Goal: Transaction & Acquisition: Purchase product/service

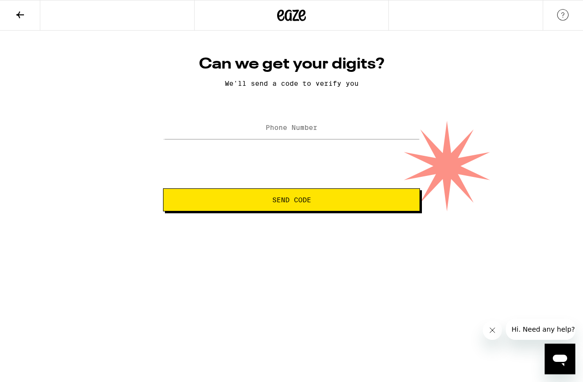
click at [311, 131] on label "Phone Number" at bounding box center [291, 128] width 52 height 8
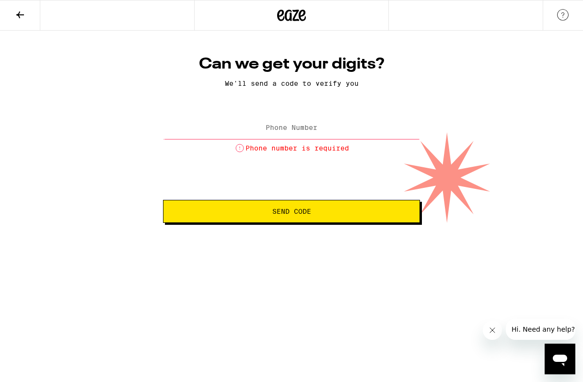
click at [302, 130] on label "Phone Number" at bounding box center [291, 128] width 52 height 8
paste input "(510) 497-4511"
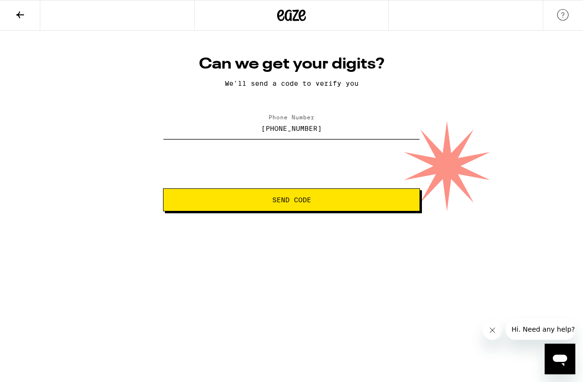
type input "(510) 497-4511"
click at [316, 200] on span "Send Code" at bounding box center [291, 199] width 240 height 7
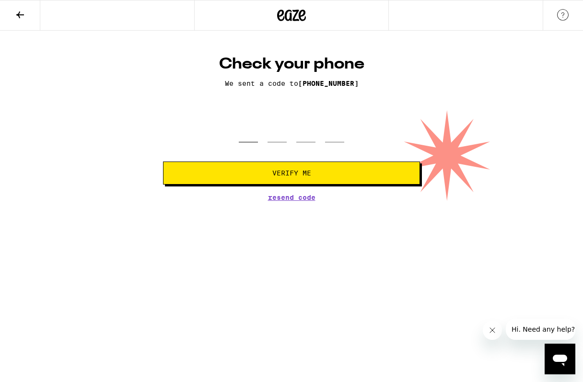
click at [251, 138] on input "tel" at bounding box center [248, 128] width 19 height 28
type input "3"
type input "5"
type input "2"
type input "3"
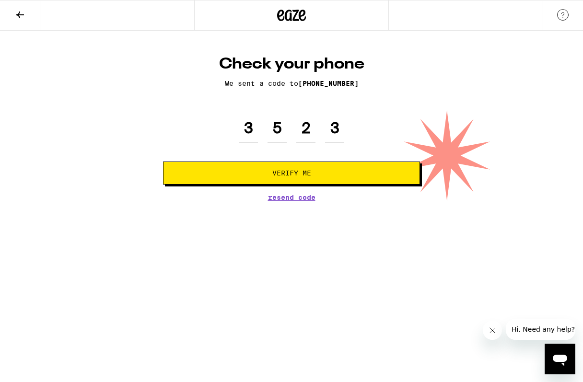
click at [243, 172] on span "Verify Me" at bounding box center [291, 173] width 240 height 7
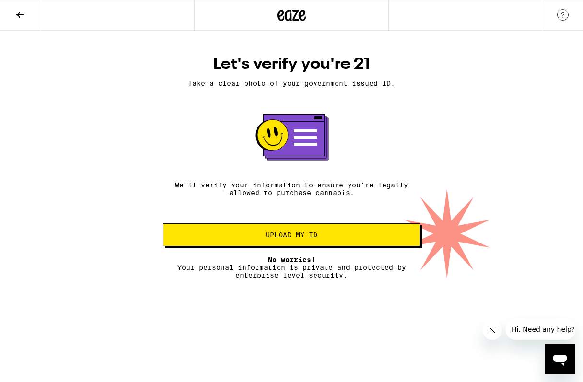
click at [257, 233] on button "Upload my ID" at bounding box center [291, 234] width 257 height 23
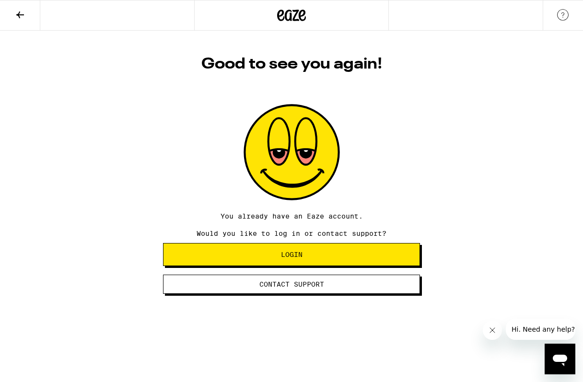
click at [296, 256] on span "Login" at bounding box center [292, 254] width 22 height 7
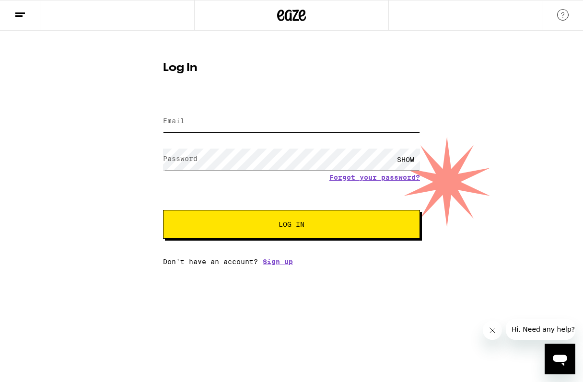
click at [232, 121] on input "Email" at bounding box center [291, 122] width 257 height 22
type input "[EMAIL_ADDRESS][DOMAIN_NAME]"
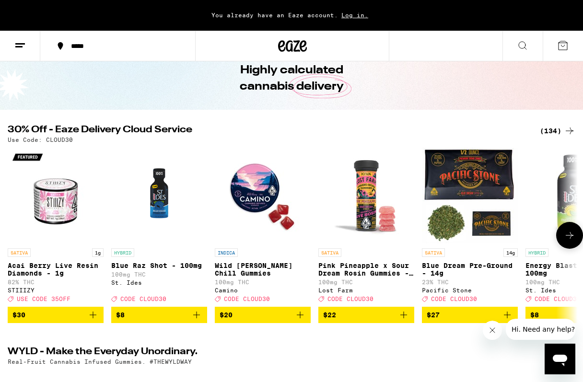
scroll to position [4, 0]
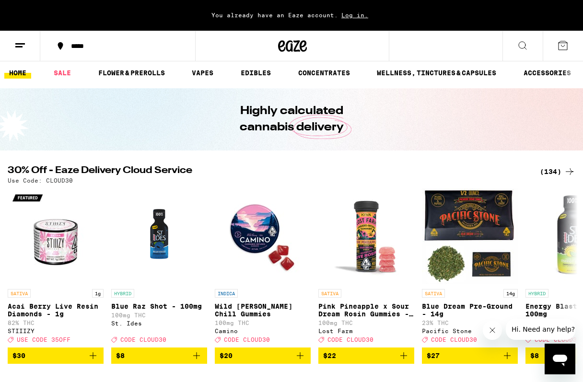
click at [518, 46] on icon at bounding box center [521, 45] width 11 height 11
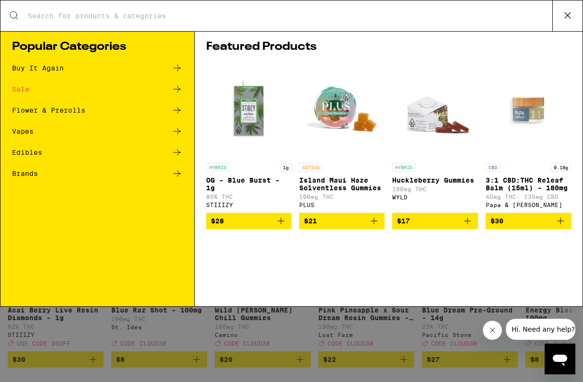
scroll to position [0, 0]
click at [35, 151] on div "Edibles" at bounding box center [27, 152] width 30 height 7
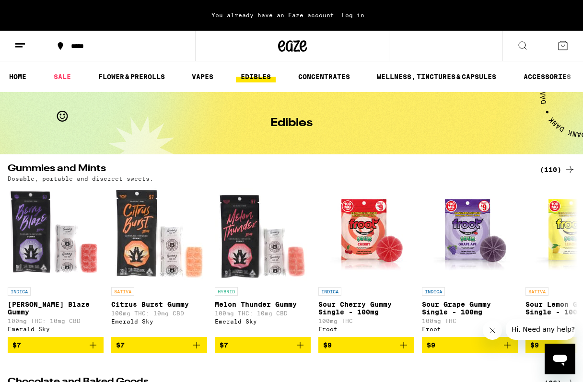
click at [571, 167] on icon at bounding box center [568, 169] width 11 height 11
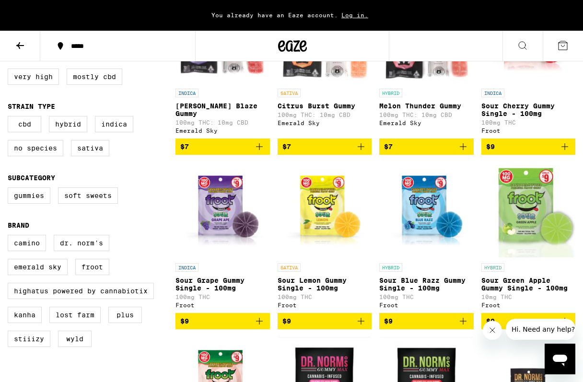
scroll to position [262, 0]
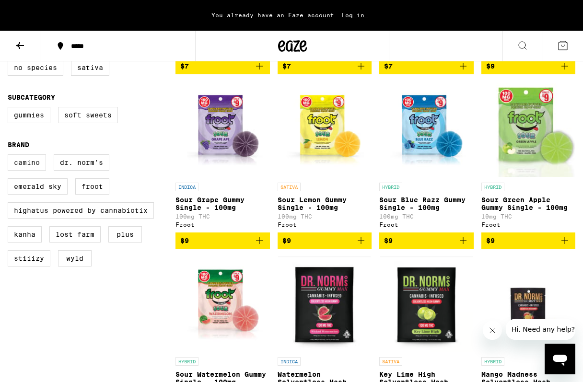
click at [29, 171] on label "Camino" at bounding box center [27, 162] width 38 height 16
click at [10, 156] on input "Camino" at bounding box center [10, 156] width 0 height 0
checkbox input "true"
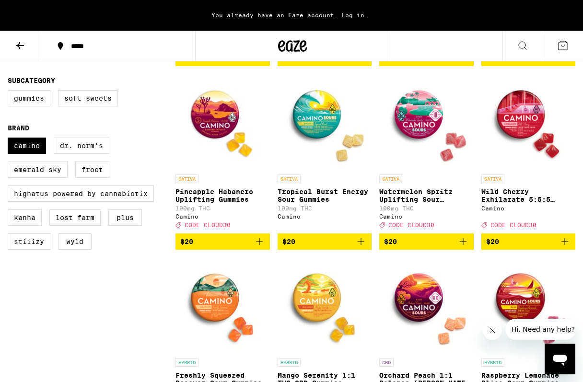
scroll to position [286, 0]
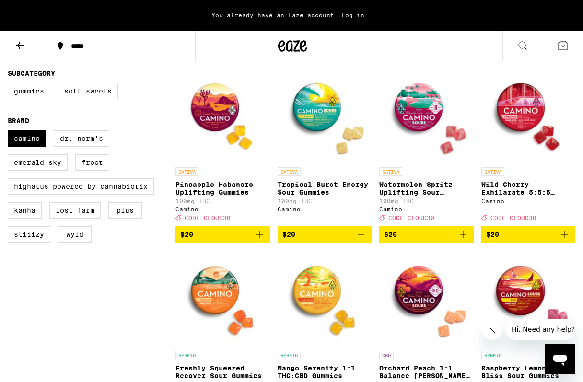
click at [362, 240] on icon "Add to bag" at bounding box center [360, 234] width 11 height 11
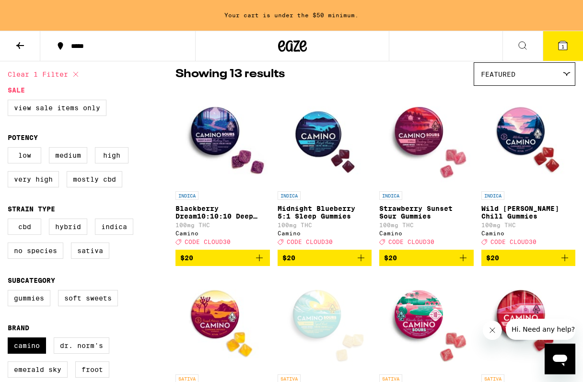
scroll to position [95, 0]
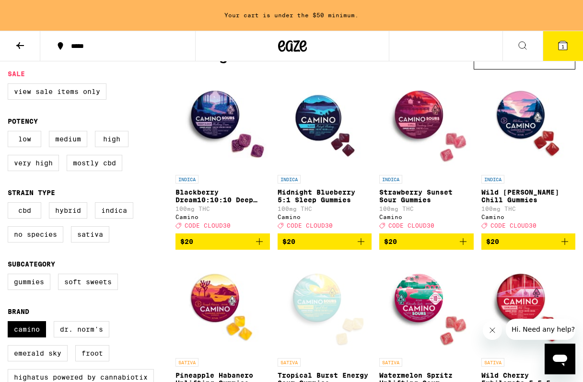
click at [263, 247] on icon "Add to bag" at bounding box center [258, 241] width 11 height 11
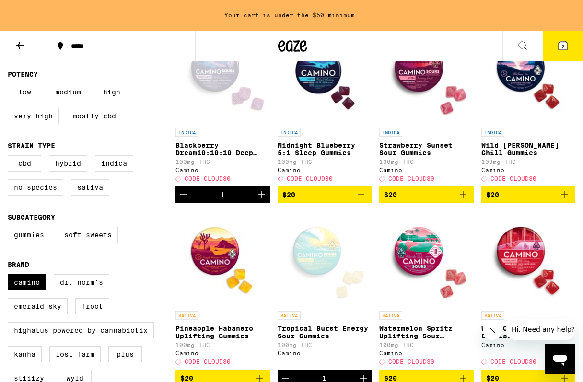
scroll to position [136, 0]
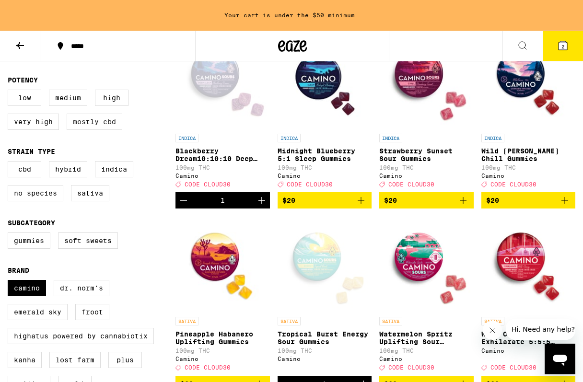
click at [94, 130] on label "Mostly CBD" at bounding box center [95, 122] width 56 height 16
click at [10, 92] on input "Mostly CBD" at bounding box center [10, 91] width 0 height 0
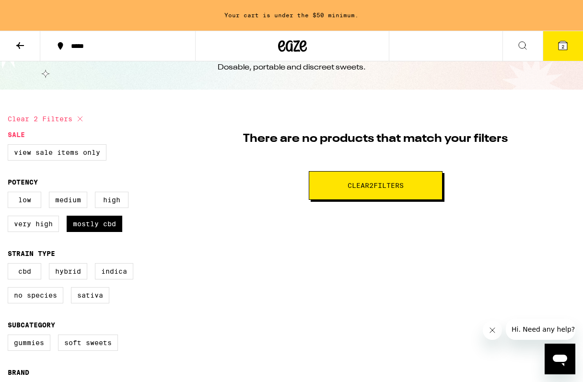
scroll to position [38, 0]
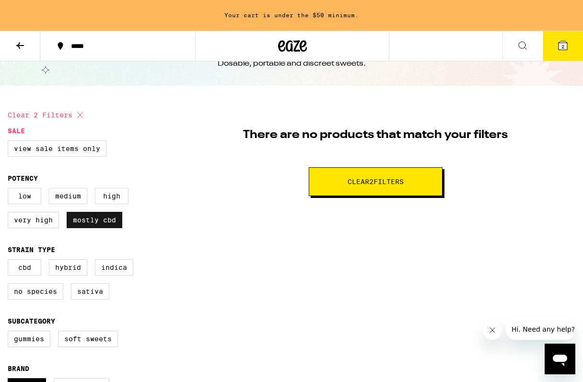
click at [105, 225] on label "Mostly CBD" at bounding box center [95, 220] width 56 height 16
click at [10, 190] on input "Mostly CBD" at bounding box center [10, 189] width 0 height 0
checkbox input "false"
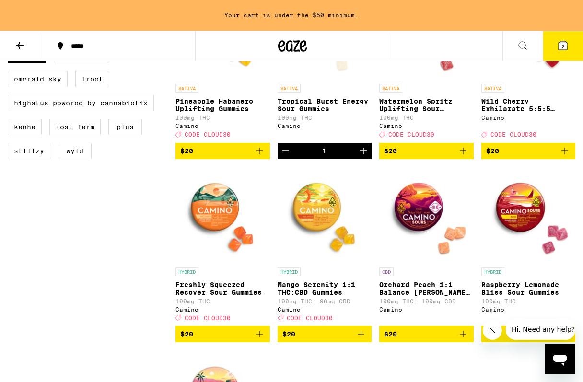
scroll to position [371, 0]
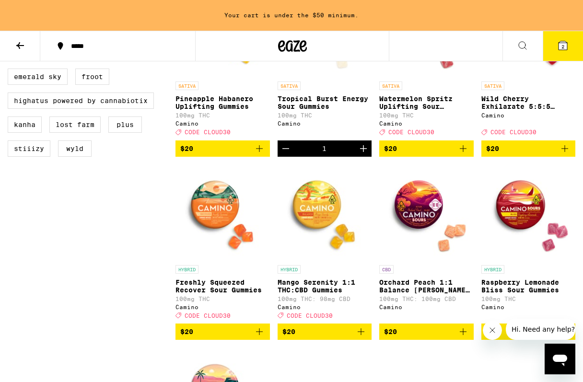
click at [362, 337] on icon "Add to bag" at bounding box center [360, 331] width 11 height 11
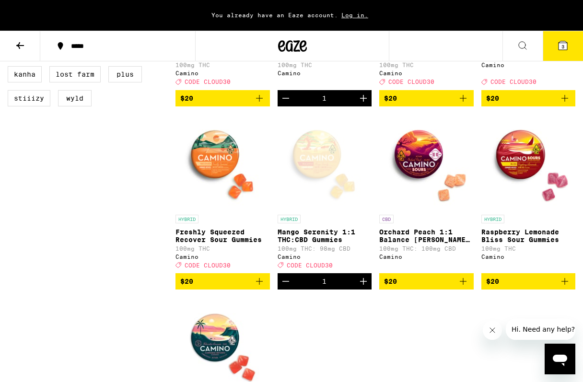
scroll to position [423, 0]
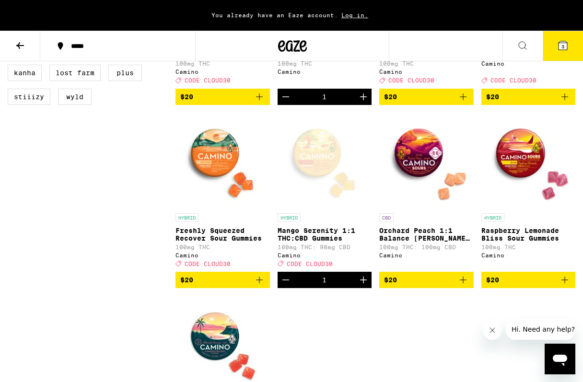
click at [521, 174] on img "Open page for Raspberry Lemonade Bliss Sour Gummies from Camino" at bounding box center [528, 161] width 94 height 96
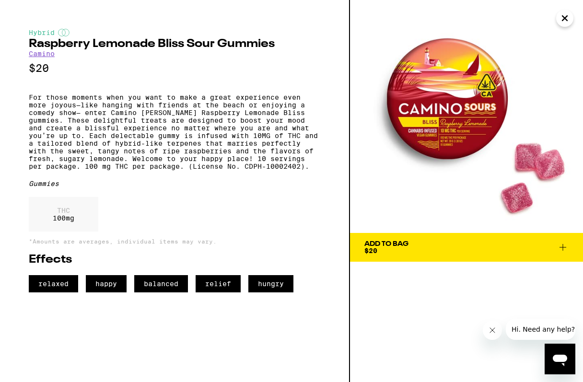
click at [565, 23] on icon "Close" at bounding box center [564, 18] width 11 height 14
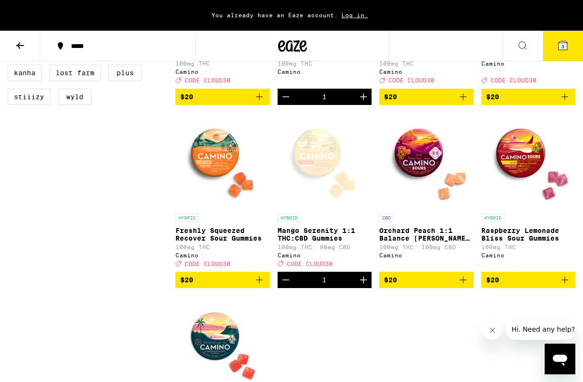
click at [319, 175] on div "Open page for Mango Serenity 1:1 THC:CBD Gummies from Camino" at bounding box center [324, 161] width 94 height 96
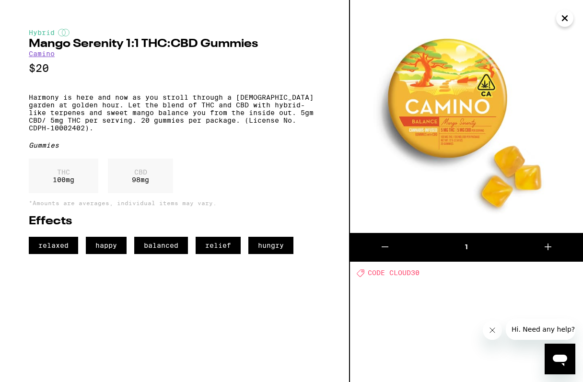
click at [565, 20] on icon "Close" at bounding box center [564, 18] width 11 height 14
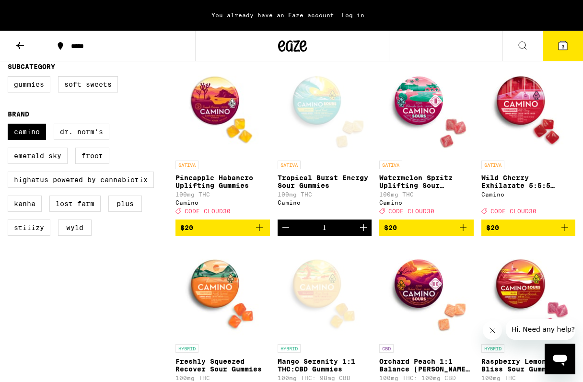
scroll to position [285, 0]
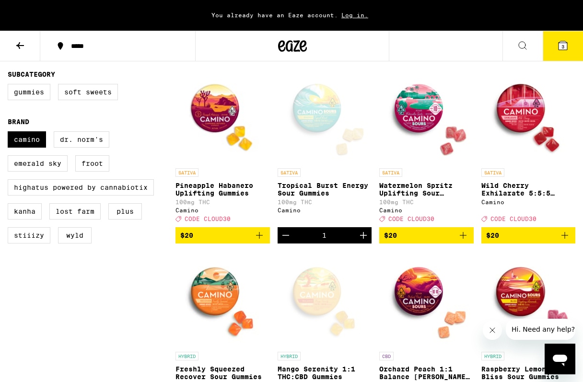
click at [317, 122] on div "Open page for Tropical Burst Energy Sour Gummies from Camino" at bounding box center [324, 116] width 94 height 96
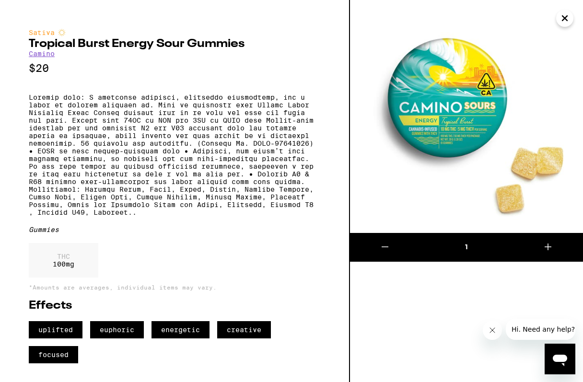
scroll to position [11, 0]
click at [559, 19] on icon "Close" at bounding box center [564, 18] width 11 height 14
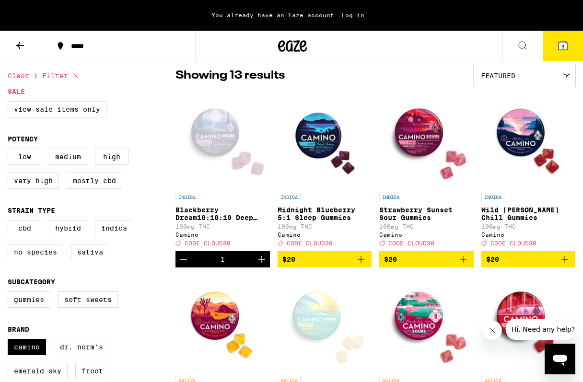
scroll to position [74, 0]
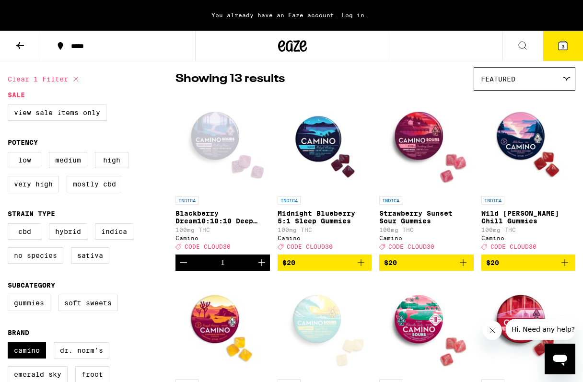
click at [523, 44] on icon at bounding box center [521, 45] width 11 height 11
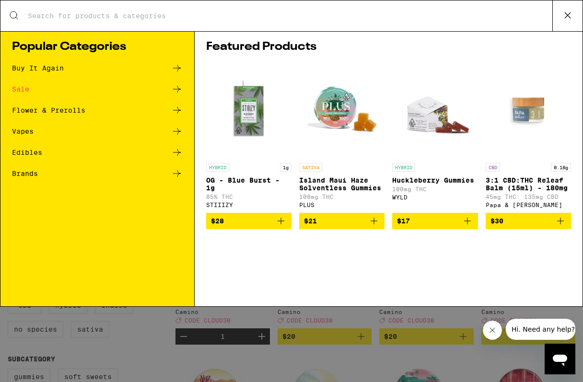
click at [32, 113] on div "Flower & Prerolls" at bounding box center [48, 110] width 73 height 7
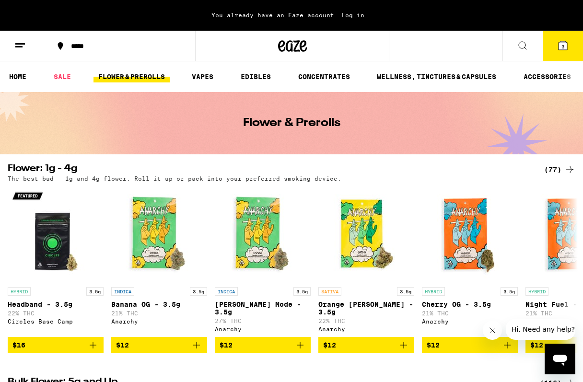
click at [549, 168] on div "(77)" at bounding box center [559, 169] width 31 height 11
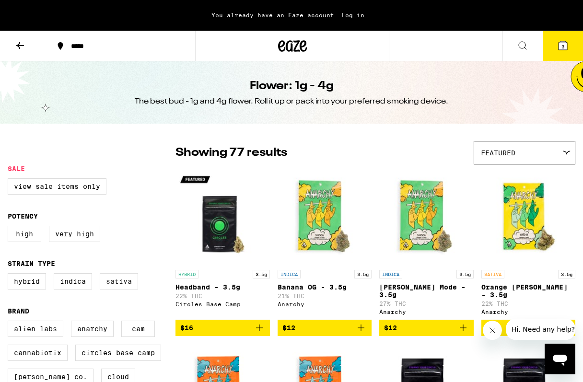
click at [120, 288] on label "Sativa" at bounding box center [119, 281] width 38 height 16
click at [10, 275] on input "Sativa" at bounding box center [10, 275] width 0 height 0
checkbox input "true"
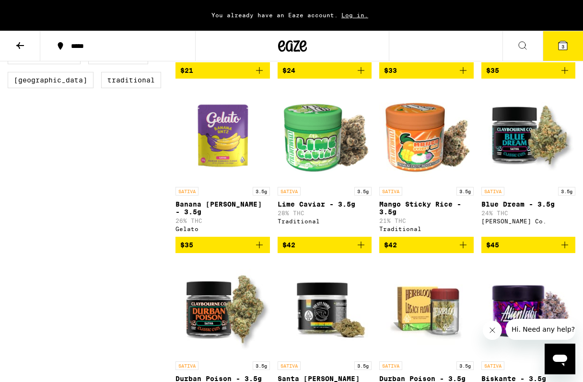
scroll to position [437, 0]
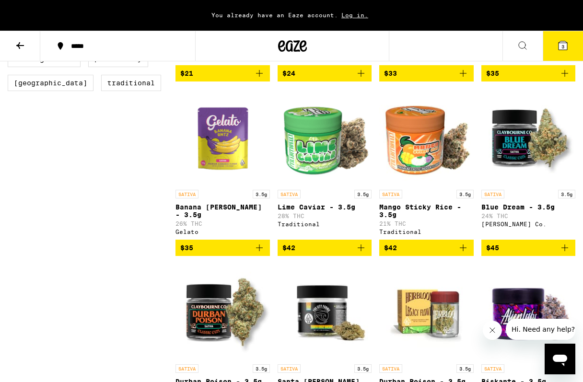
click at [567, 253] on icon "Add to bag" at bounding box center [564, 247] width 11 height 11
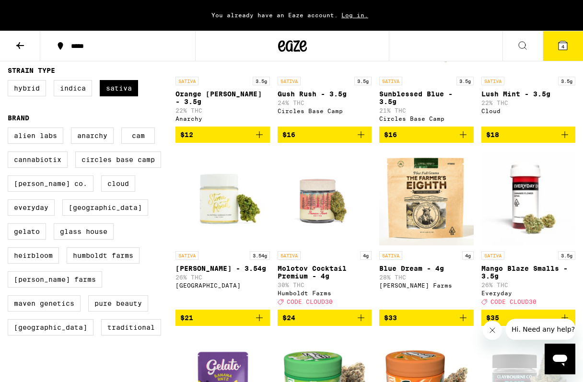
scroll to position [190, 0]
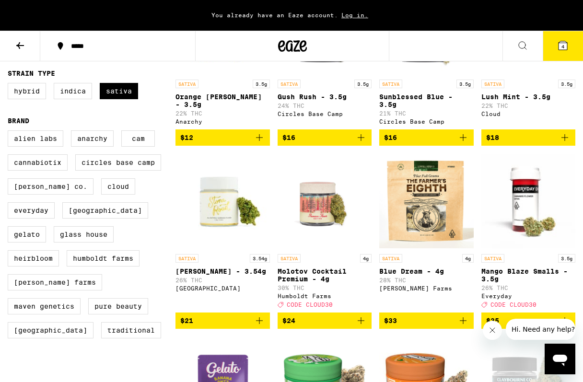
click at [363, 326] on icon "Add to bag" at bounding box center [360, 320] width 11 height 11
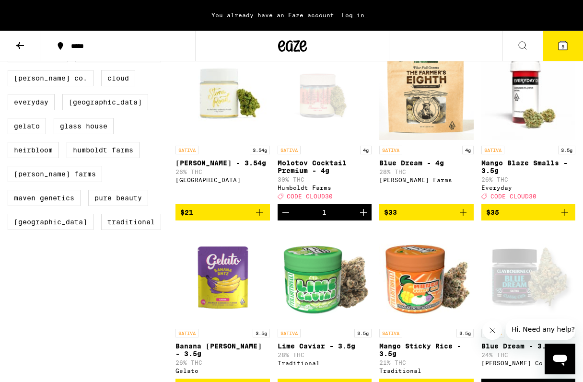
scroll to position [299, 0]
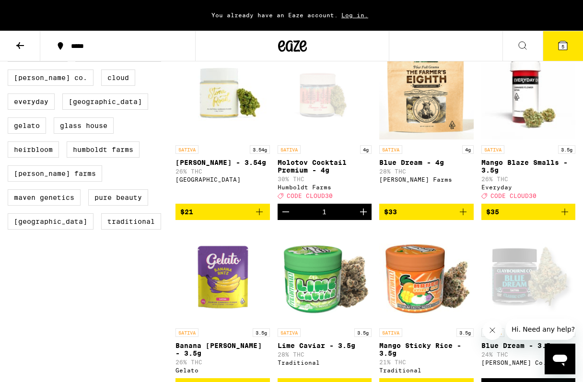
click at [254, 217] on icon "Add to bag" at bounding box center [258, 211] width 11 height 11
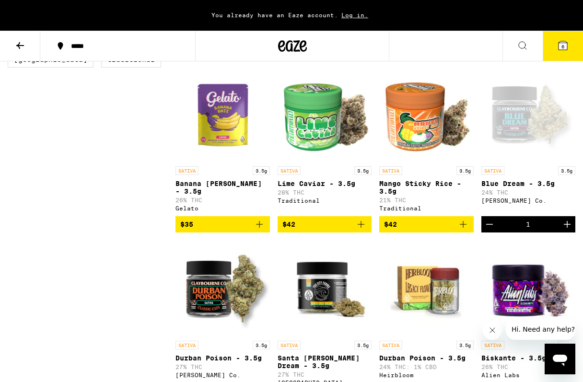
scroll to position [437, 0]
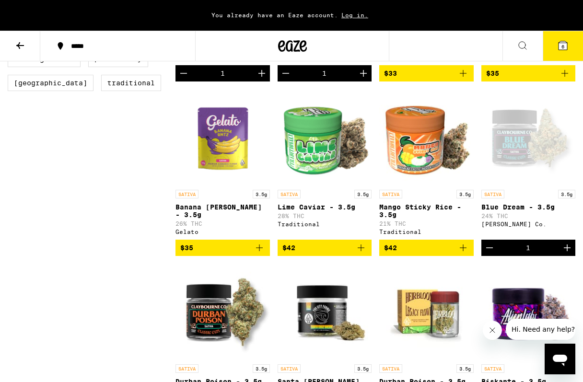
click at [565, 46] on icon at bounding box center [562, 45] width 9 height 9
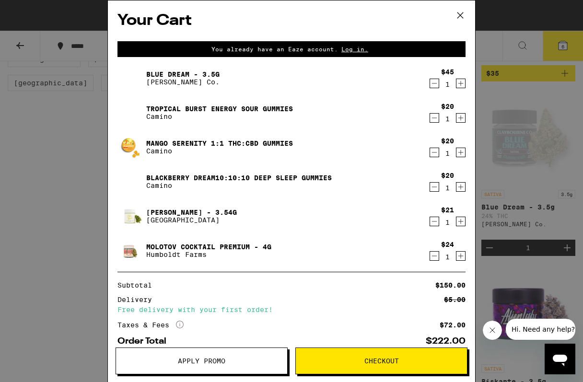
scroll to position [53, 0]
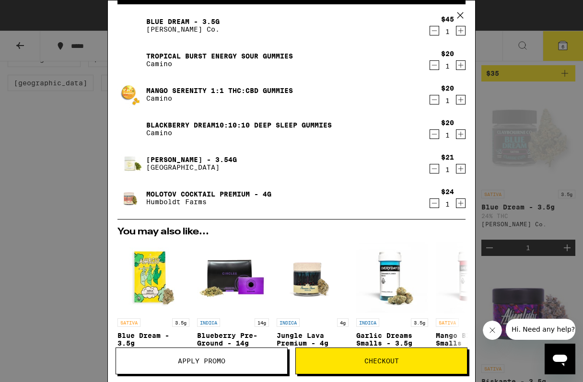
click at [372, 370] on button "Checkout" at bounding box center [381, 360] width 172 height 27
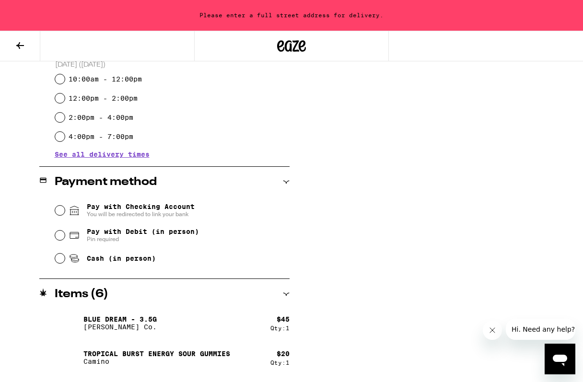
scroll to position [303, 0]
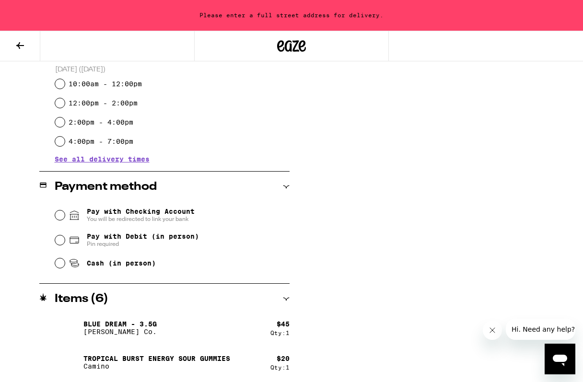
click at [172, 237] on span "Pay with Debit (in person)" at bounding box center [143, 236] width 112 height 8
click at [65, 237] on input "Pay with Debit (in person) Pin required" at bounding box center [60, 240] width 10 height 10
radio input "true"
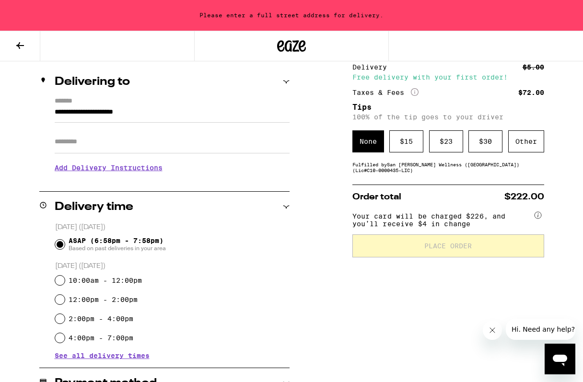
scroll to position [106, 0]
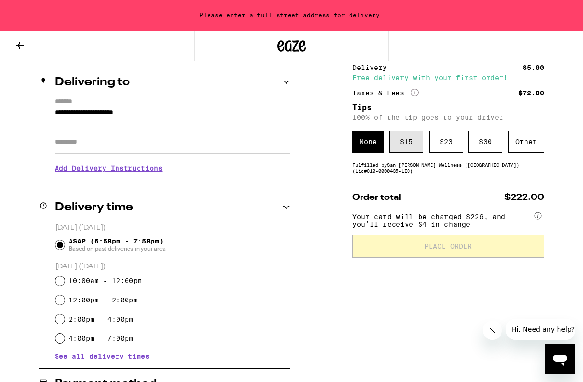
click at [408, 145] on div "$ 15" at bounding box center [406, 142] width 34 height 22
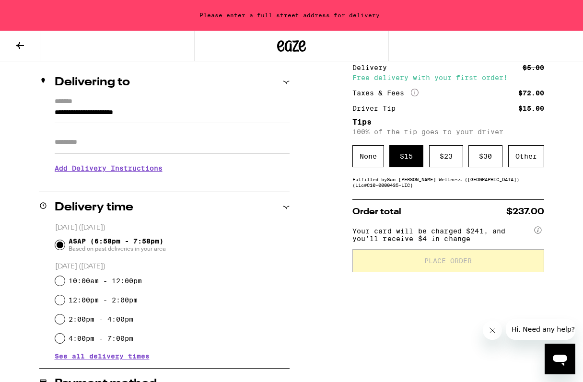
click at [160, 146] on input "Apt/Suite" at bounding box center [172, 142] width 235 height 23
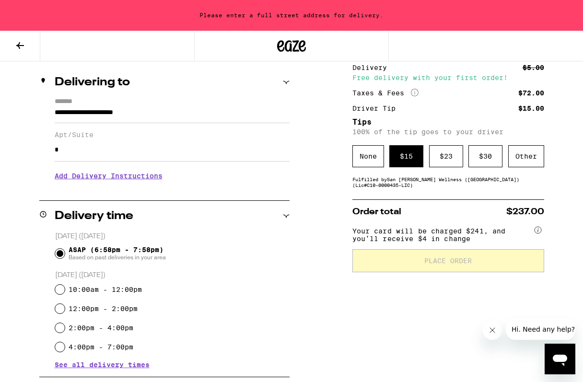
type input "*"
click at [274, 320] on div "2:00pm - 4:00pm" at bounding box center [172, 327] width 234 height 19
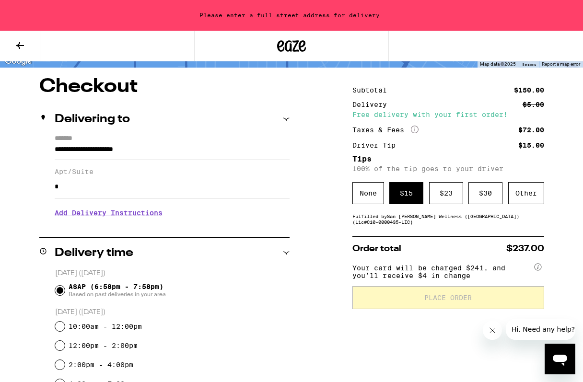
scroll to position [67, 0]
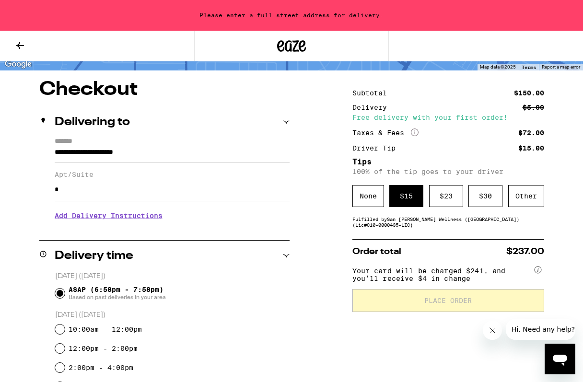
click at [133, 150] on input "**********" at bounding box center [172, 155] width 235 height 16
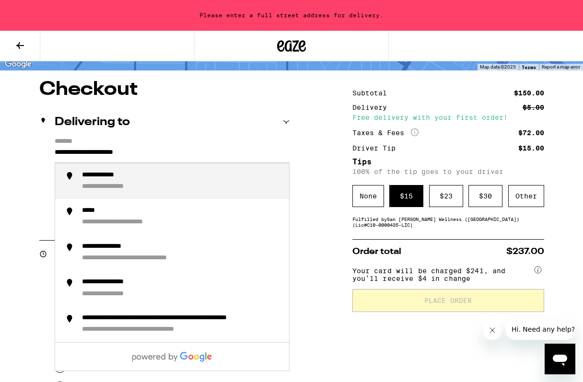
click at [93, 154] on input "**********" at bounding box center [172, 155] width 235 height 16
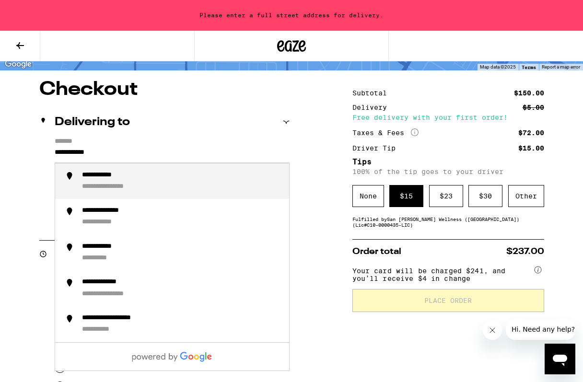
click at [96, 182] on div "**********" at bounding box center [181, 181] width 199 height 21
type input "**********"
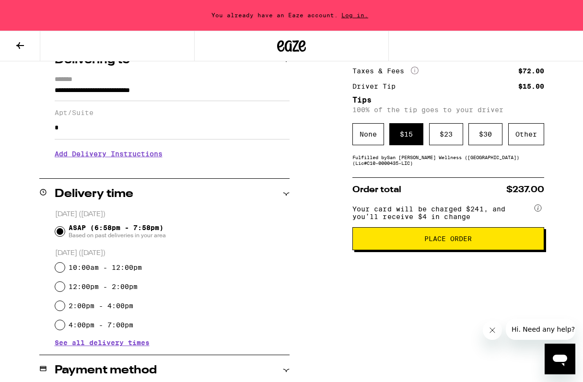
scroll to position [106, 0]
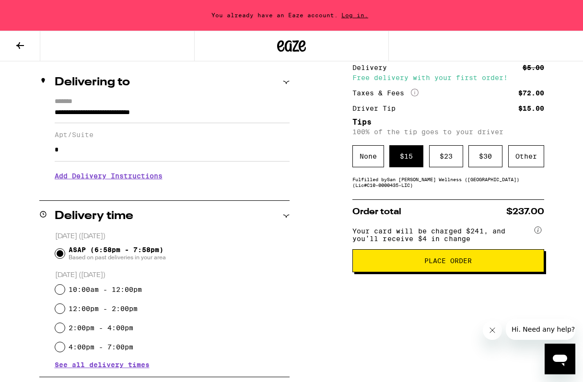
click at [151, 177] on h3 "Add Delivery Instructions" at bounding box center [172, 176] width 235 height 22
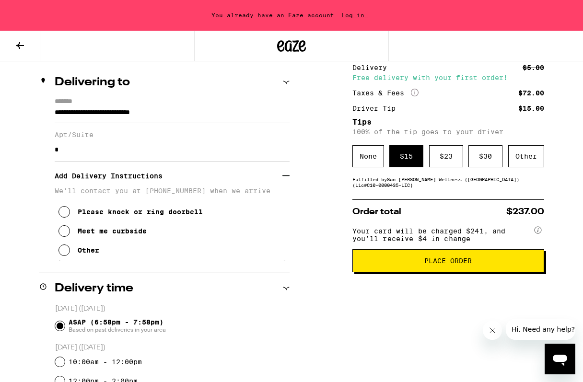
click at [92, 254] on div "Other" at bounding box center [89, 250] width 22 height 8
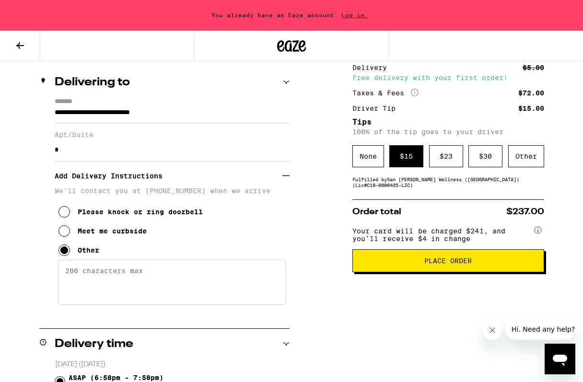
click at [92, 279] on textarea "Enter any other delivery instructions you want driver to know" at bounding box center [172, 282] width 228 height 45
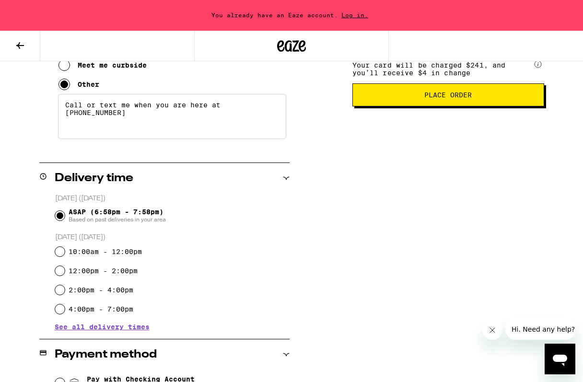
scroll to position [211, 0]
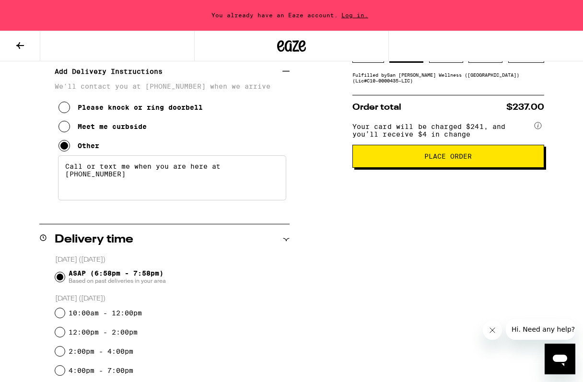
type textarea "Call or text me when you are here at 510-497-4511"
click at [465, 168] on button "Place Order" at bounding box center [448, 156] width 192 height 23
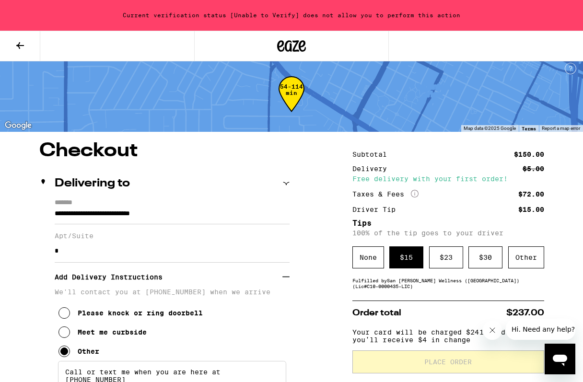
scroll to position [6, 0]
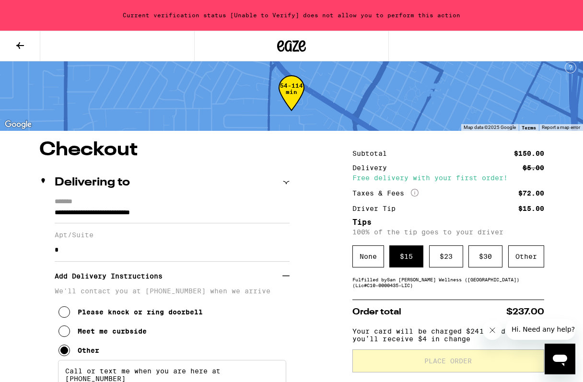
click at [193, 14] on div "Current verification status [Unable to Verify] does not allow you to perform th…" at bounding box center [291, 15] width 583 height 31
click at [271, 15] on div "Current verification status [Unable to Verify] does not allow you to perform th…" at bounding box center [291, 15] width 583 height 31
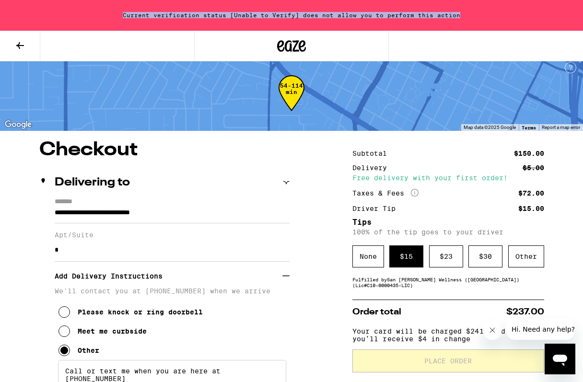
click at [271, 15] on div "Current verification status [Unable to Verify] does not allow you to perform th…" at bounding box center [291, 15] width 583 height 31
click at [257, 46] on div at bounding box center [291, 46] width 194 height 31
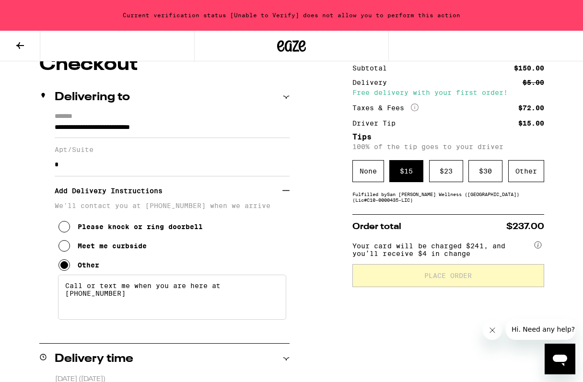
scroll to position [93, 0]
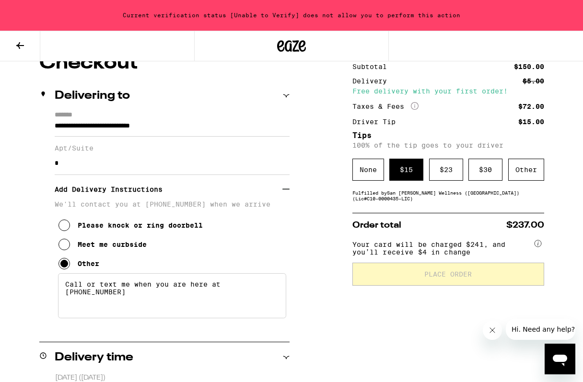
click at [186, 296] on textarea "Call or text me when you are here at 510-497-4511" at bounding box center [172, 295] width 228 height 45
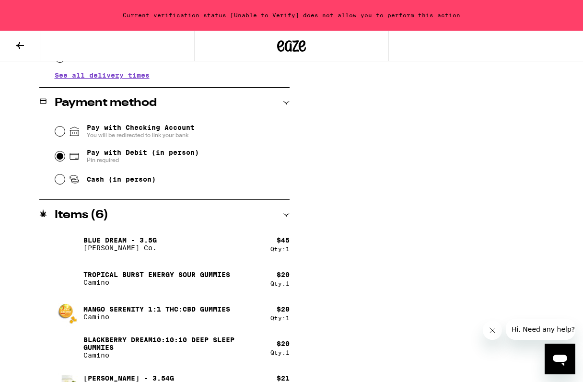
scroll to position [580, 0]
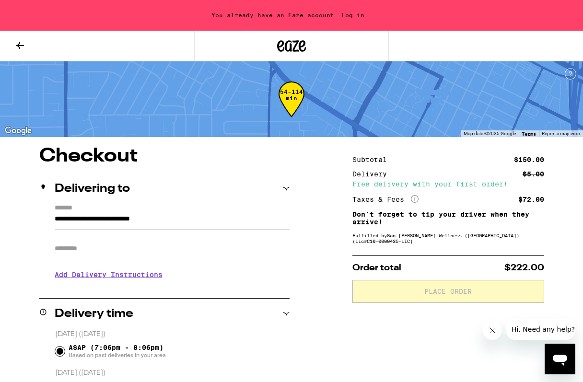
click at [355, 13] on span "Log in." at bounding box center [355, 15] width 34 height 6
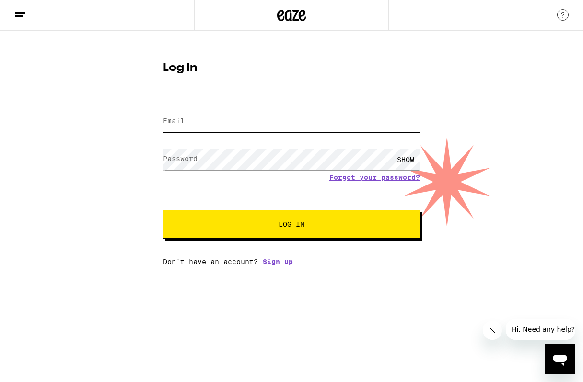
click at [286, 125] on input "Email" at bounding box center [291, 122] width 257 height 22
click at [0, 265] on com-1password-button at bounding box center [0, 265] width 0 height 0
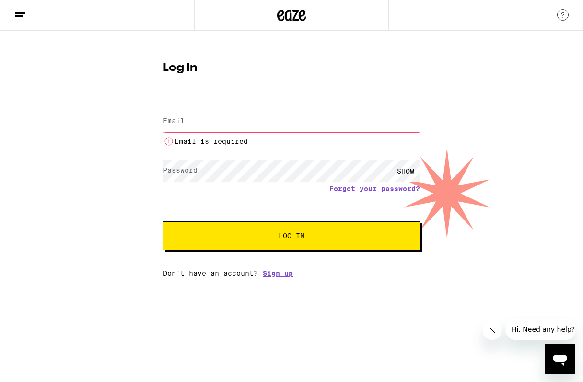
type input "[EMAIL_ADDRESS][DOMAIN_NAME]"
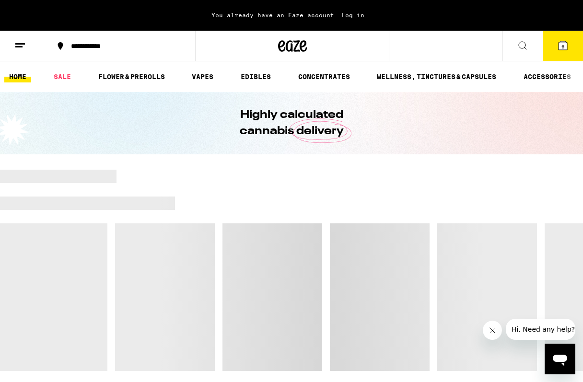
click at [561, 46] on span "6" at bounding box center [562, 47] width 3 height 6
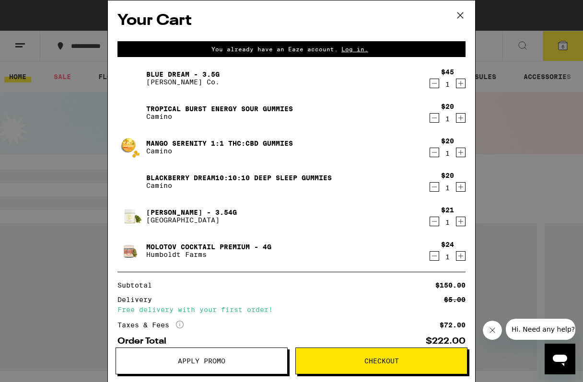
scroll to position [1, 0]
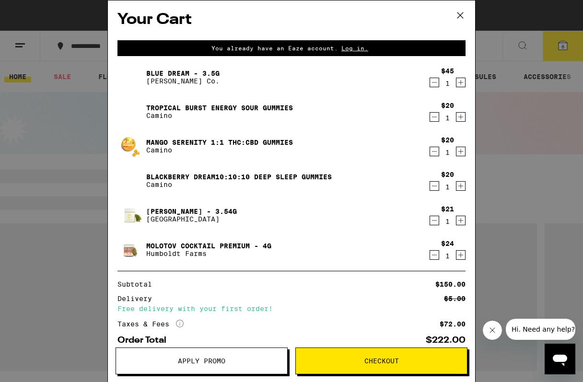
click at [399, 358] on span "Checkout" at bounding box center [381, 360] width 171 height 7
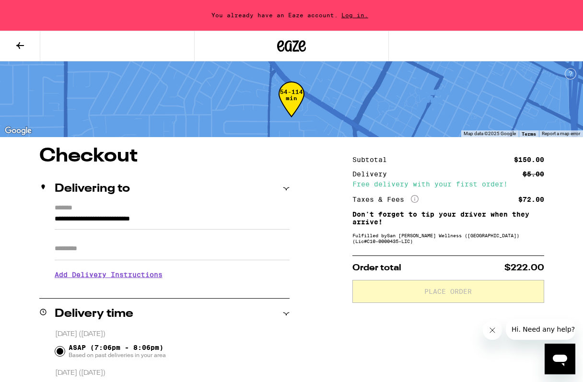
click at [147, 245] on input "Apt/Suite" at bounding box center [172, 248] width 235 height 23
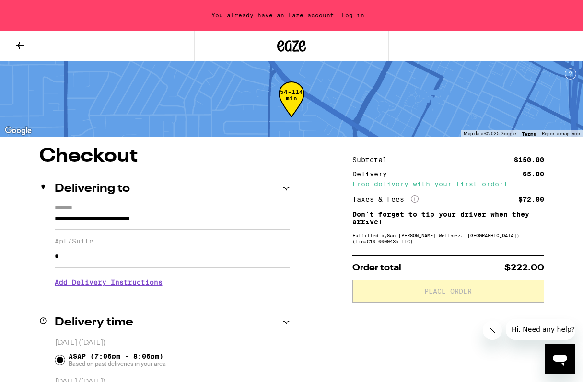
type input "*"
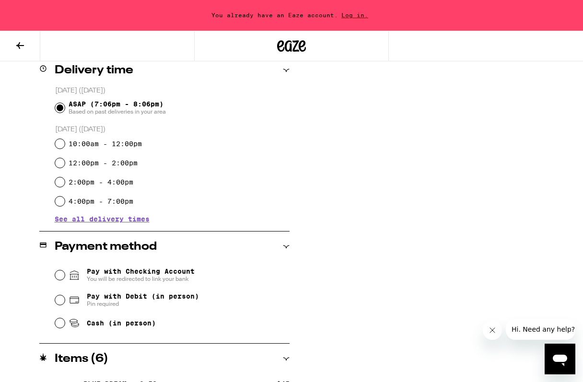
scroll to position [274, 0]
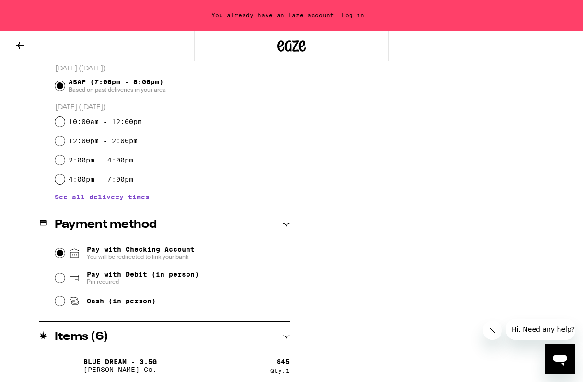
click at [60, 253] on input "Pay with Checking Account You will be redirected to link your bank" at bounding box center [60, 253] width 10 height 10
click at [58, 277] on input "Pay with Debit (in person) Pin required" at bounding box center [60, 278] width 10 height 10
radio input "true"
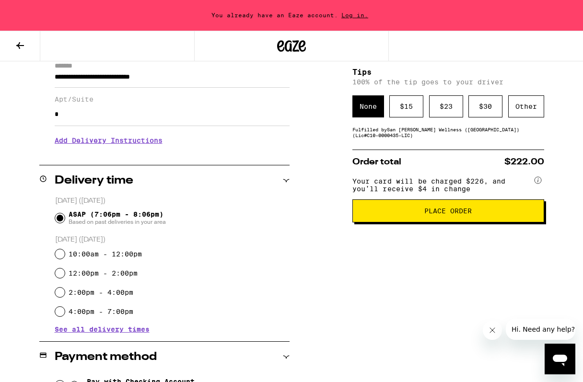
scroll to position [123, 0]
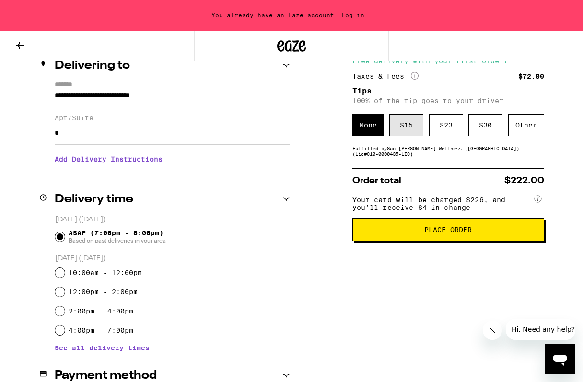
click at [410, 127] on div "$ 15" at bounding box center [406, 125] width 34 height 22
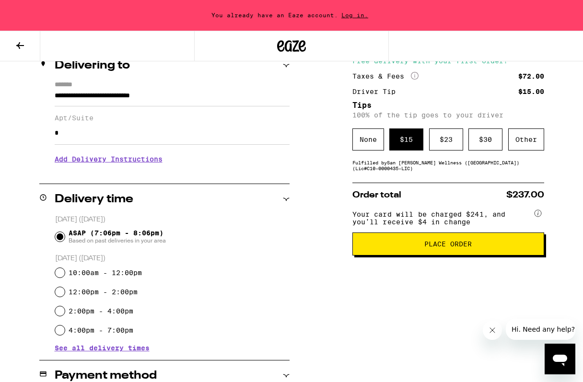
click at [422, 247] on span "Place Order" at bounding box center [447, 243] width 175 height 7
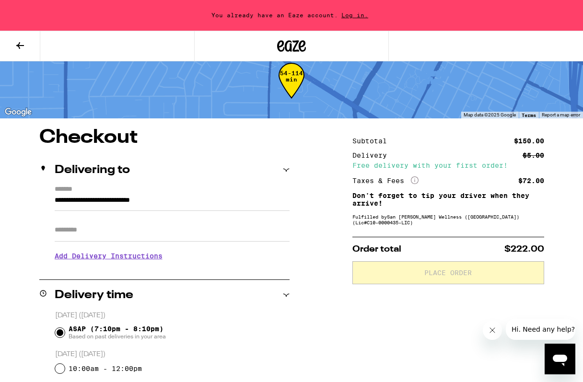
scroll to position [28, 0]
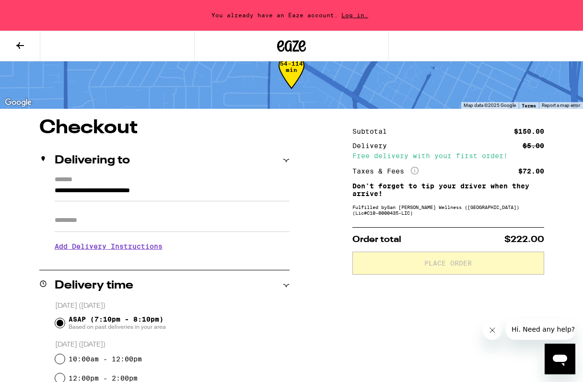
click at [173, 218] on input "Apt/Suite" at bounding box center [172, 220] width 235 height 23
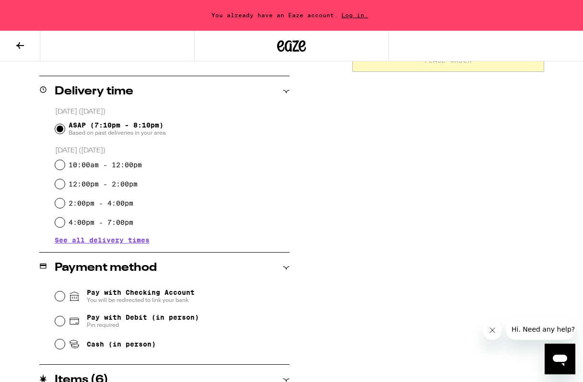
scroll to position [254, 0]
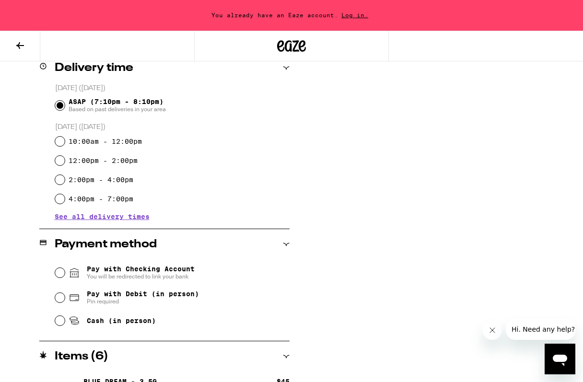
type input "*"
click at [137, 315] on div "Cash (in person)" at bounding box center [172, 320] width 234 height 21
click at [137, 323] on span "Cash (in person)" at bounding box center [121, 321] width 69 height 8
click at [65, 323] on input "Cash (in person)" at bounding box center [60, 321] width 10 height 10
radio input "true"
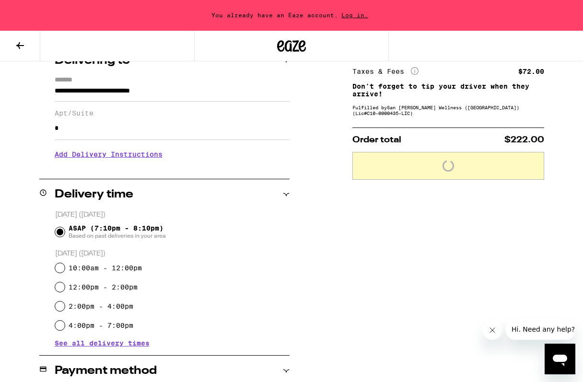
scroll to position [0, 0]
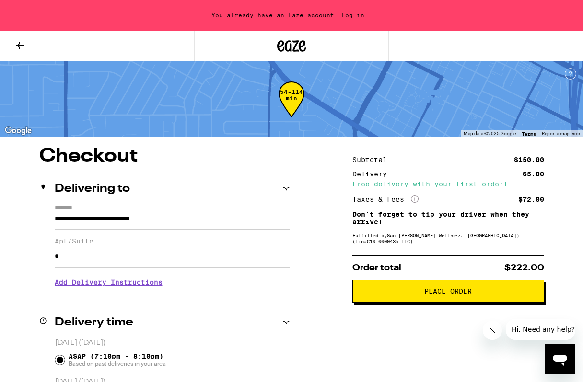
click at [418, 295] on span "Place Order" at bounding box center [447, 291] width 175 height 7
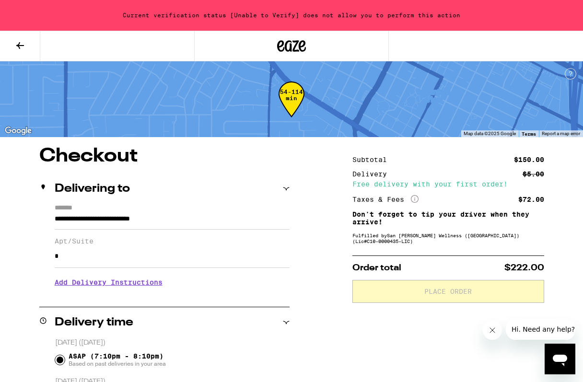
click at [544, 329] on span "Hi. Need any help?" at bounding box center [542, 329] width 63 height 8
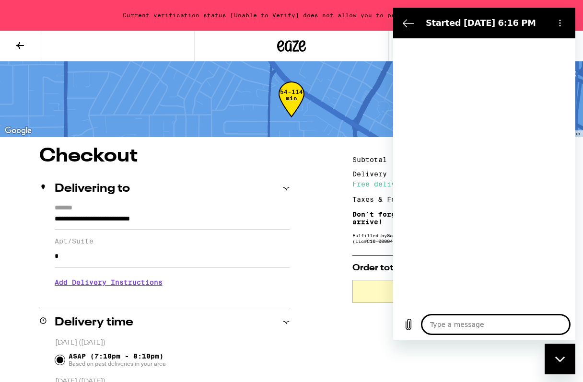
type textarea "x"
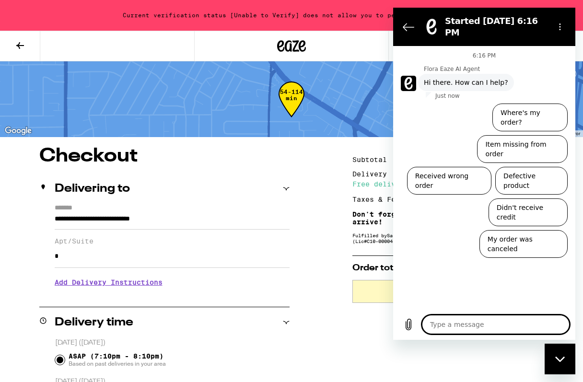
type textarea "I"
type textarea "x"
type textarea "I"
type textarea "x"
type textarea "I c"
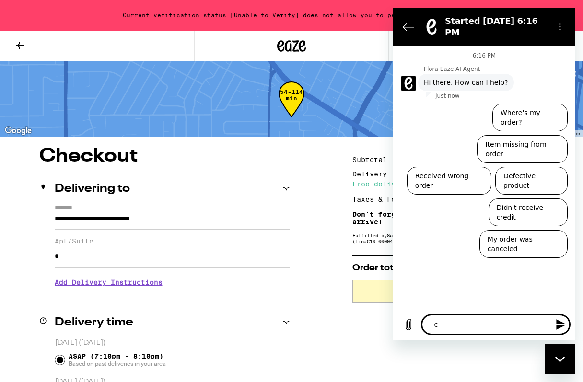
type textarea "x"
type textarea "I ca"
type textarea "x"
type textarea "I can"
type textarea "x"
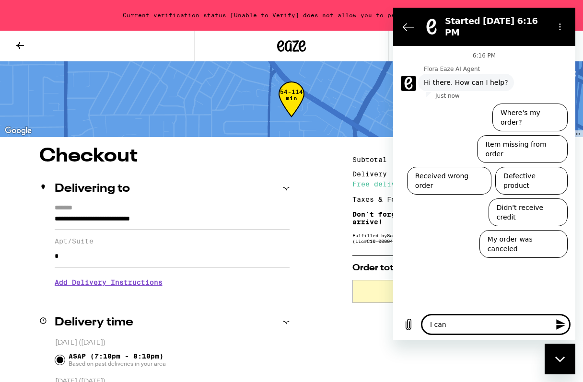
type textarea "I cann"
type textarea "x"
type textarea "I canno"
type textarea "x"
type textarea "I cannot"
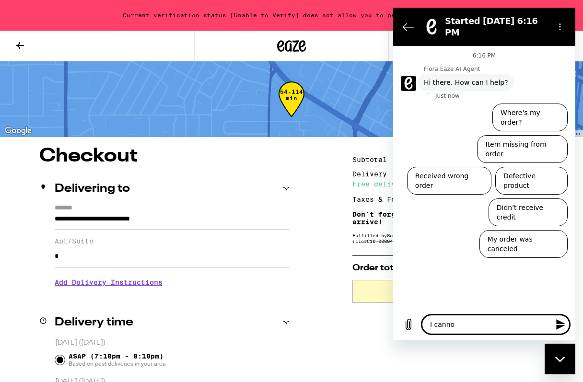
type textarea "x"
type textarea "I cannot"
type textarea "x"
type textarea "I cannot p"
type textarea "x"
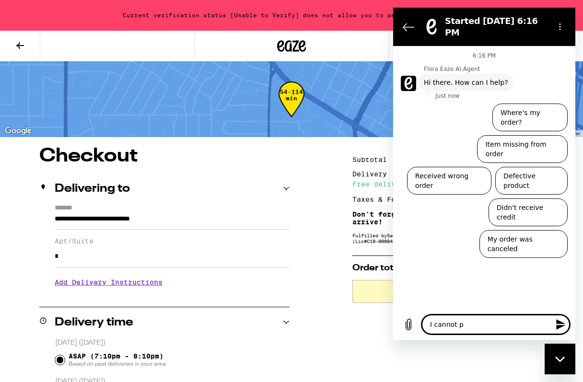
type textarea "I cannot pl"
type textarea "x"
type textarea "I cannot pla"
type textarea "x"
type textarea "I cannot plac"
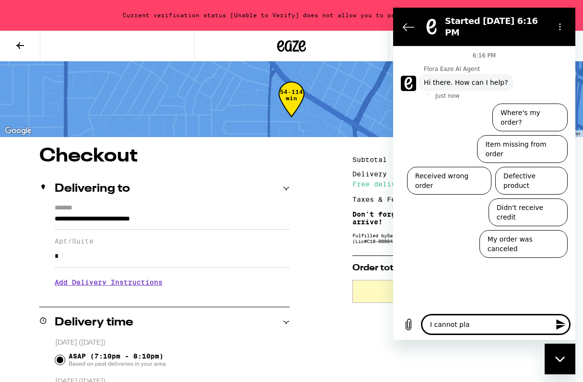
type textarea "x"
type textarea "I cannot place"
type textarea "x"
type textarea "I cannot place"
type textarea "x"
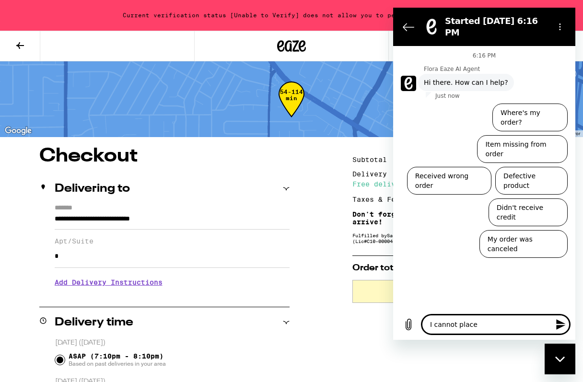
type textarea "I cannot place a"
type textarea "x"
type textarea "I cannot place an"
type textarea "x"
type textarea "I cannot place an"
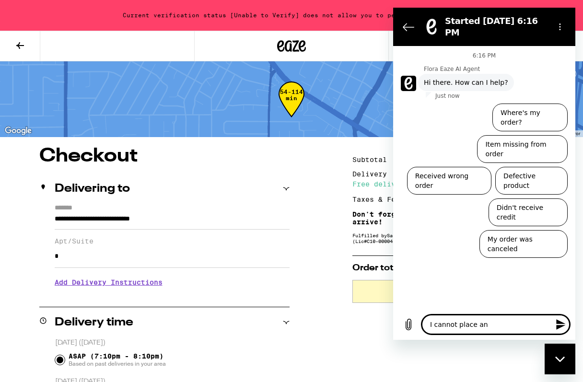
type textarea "x"
type textarea "I cannot place an o"
type textarea "x"
type textarea "I cannot place an or"
type textarea "x"
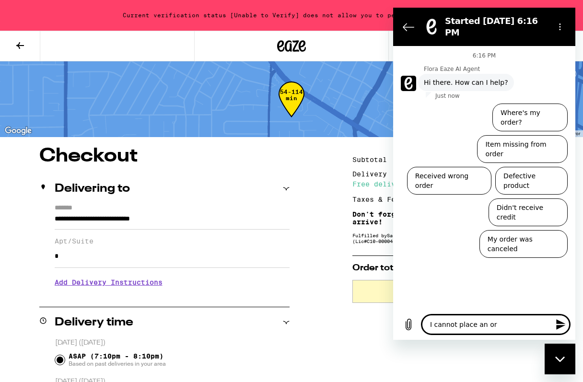
type textarea "I cannot place an ord"
type textarea "x"
type textarea "I cannot place an orde"
type textarea "x"
type textarea "I cannot place an order"
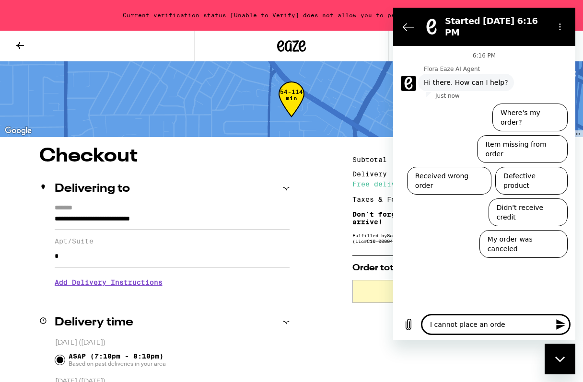
type textarea "x"
type textarea "I cannot place an order."
type textarea "x"
type textarea "I cannot place an order."
type textarea "x"
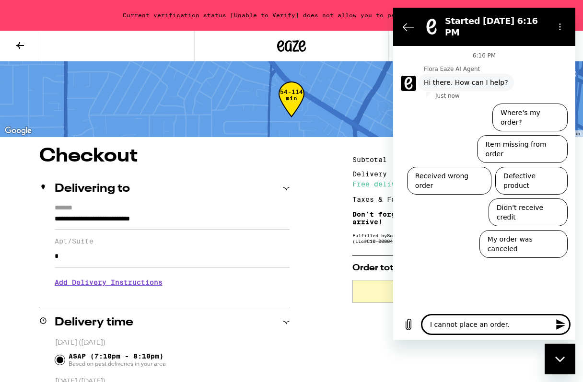
type textarea "I cannot place an order. t"
type textarea "x"
type textarea "I cannot place an order. th"
type textarea "x"
type textarea "I cannot place an order. the"
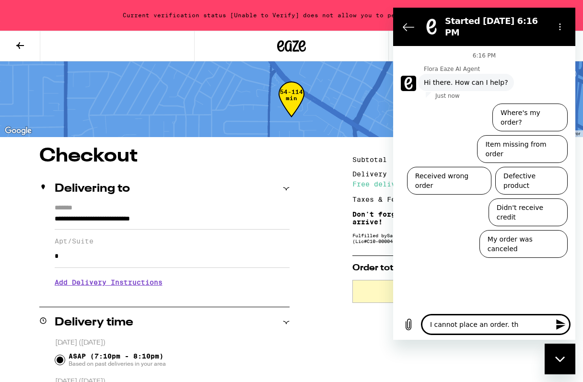
type textarea "x"
type textarea "I cannot place an order. the"
type textarea "x"
type textarea "I cannot place an order. the s"
type textarea "x"
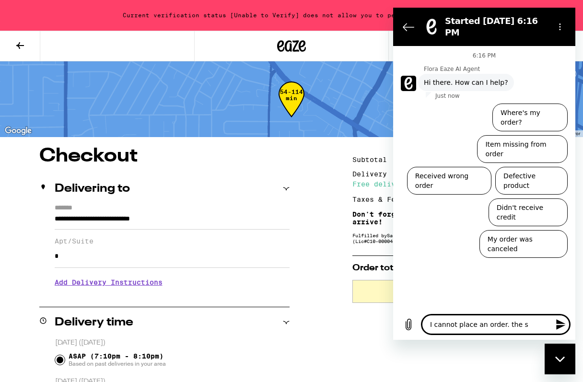
type textarea "I cannot place an order. the sy"
type textarea "x"
type textarea "I cannot place an order. the sys"
type textarea "x"
type textarea "I cannot place an order. the syst"
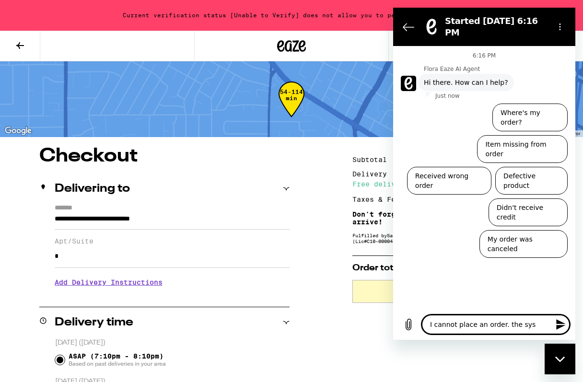
type textarea "x"
type textarea "I cannot place an order. the syste"
type textarea "x"
type textarea "I cannot place an order. the system"
type textarea "x"
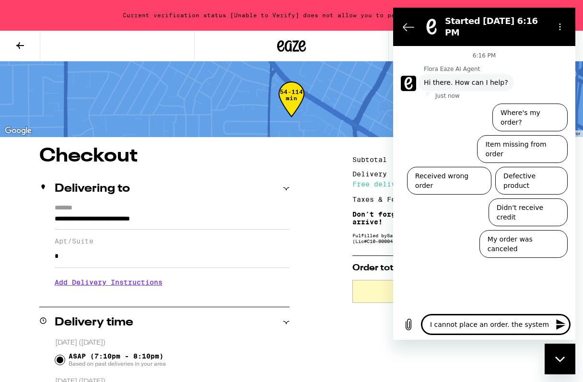
type textarea "I cannot place an order. the system"
type textarea "x"
type textarea "I cannot place an order. the system s"
type textarea "x"
type textarea "I cannot place an order. the system sa"
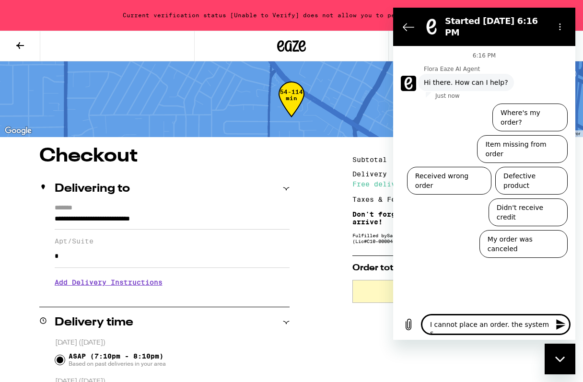
type textarea "x"
type textarea "I cannot place an order. the system say"
type textarea "x"
type textarea "I cannot place an order. the system says"
type textarea "x"
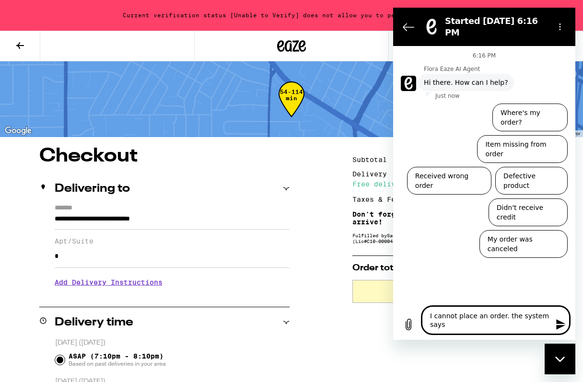
type textarea "I cannot place an order. the system says"
type textarea "x"
type textarea "I cannot place an order. the system says ["
type textarea "x"
type textarea "I cannot place an order. the system says [U"
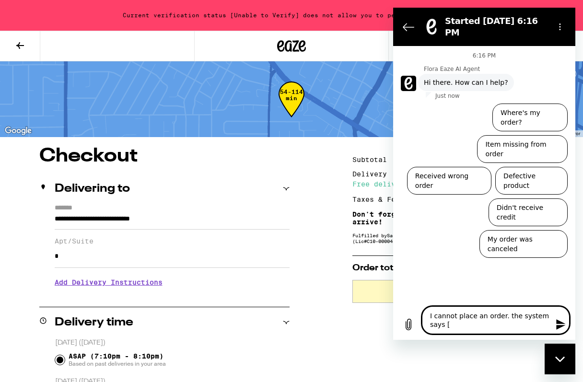
type textarea "x"
type textarea "I cannot place an order. the system says [Un"
type textarea "x"
type textarea "I cannot place an order. the system says [Una"
type textarea "x"
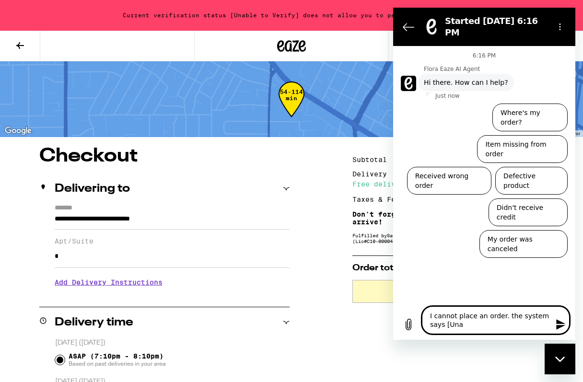
type textarea "I cannot place an order. the system says [Unab"
type textarea "x"
type textarea "I cannot place an order. the system says [Unabl"
type textarea "x"
type textarea "I cannot place an order. the system says [Unable"
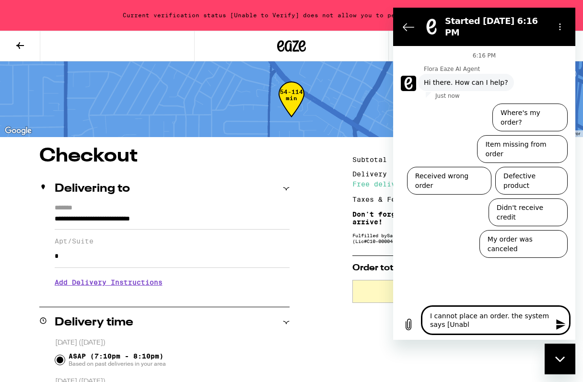
type textarea "x"
type textarea "I cannot place an order. the system says [Unable"
type textarea "x"
type textarea "I cannot place an order. the system says [Unable t"
type textarea "x"
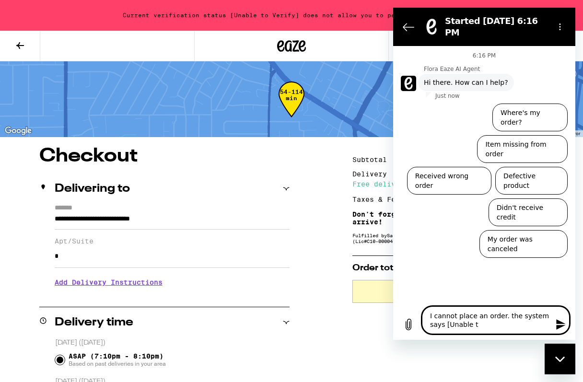
type textarea "I cannot place an order. the system says [Unable to"
type textarea "x"
type textarea "I cannot place an order. the system says [Unable to"
type textarea "x"
type textarea "I cannot place an order. the system says [Unable to V"
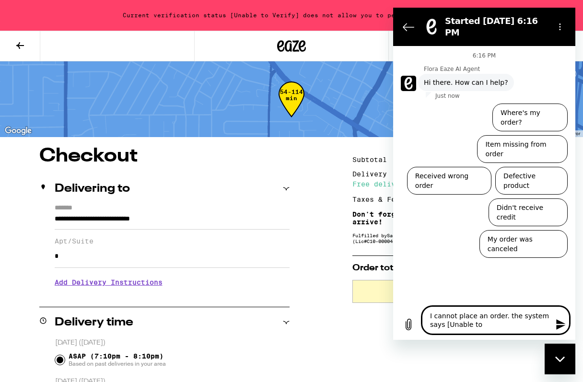
type textarea "x"
type textarea "I cannot place an order. the system says [Unable to Ve"
type textarea "x"
type textarea "I cannot place an order. the system says [Unable to Ver"
type textarea "x"
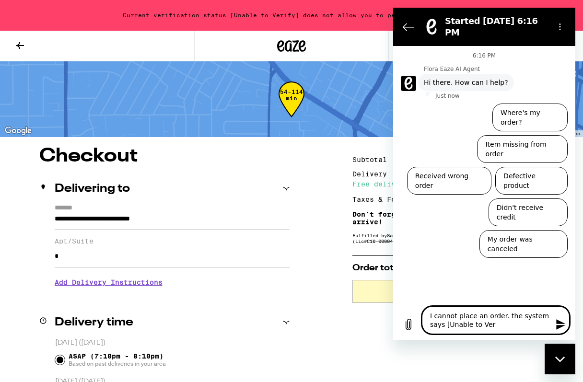
type textarea "I cannot place an order. the system says [Unable to Veri"
type textarea "x"
type textarea "I cannot place an order. the system says [Unable to Verif"
type textarea "x"
type textarea "I cannot place an order. the system says [Unable to Verify"
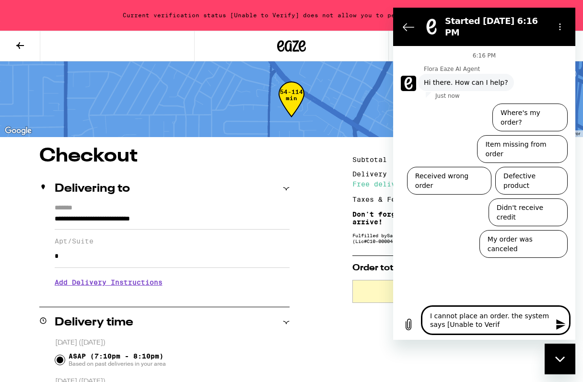
type textarea "x"
type textarea "I cannot place an order. the system says [Unable to Verify]"
type textarea "x"
type textarea "I cannot place an order. the system says [Unable to Verify]"
type textarea "x"
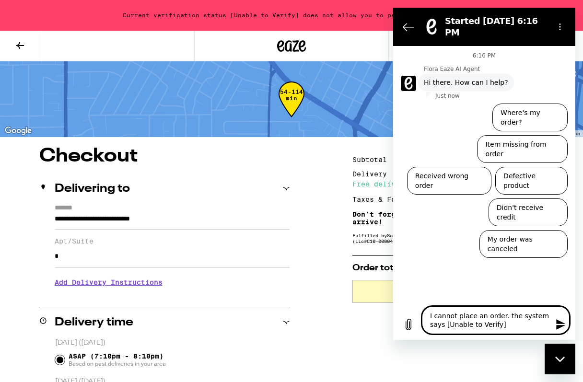
type textarea "I cannot place an order. the system says [Unable to Verify] a"
type textarea "x"
type textarea "I cannot place an order. the system says [Unable to Verify] at"
type textarea "x"
type textarea "I cannot place an order. the system says [Unable to Verify] at"
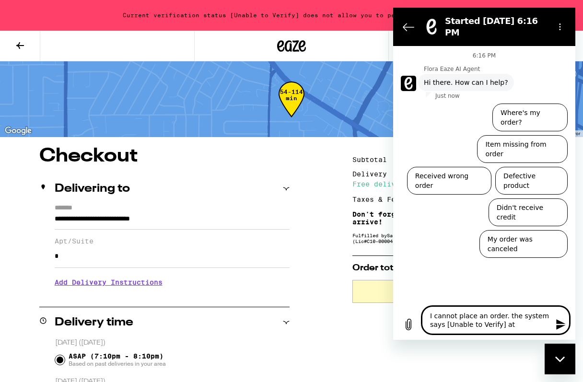
type textarea "x"
type textarea "I cannot place an order. the system says [Unable to Verify] at c"
type textarea "x"
type textarea "I cannot place an order. the system says [Unable to Verify] at ch"
type textarea "x"
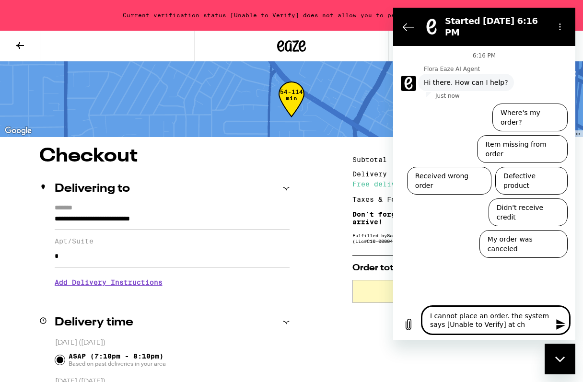
type textarea "I cannot place an order. the system says [Unable to Verify] at che"
type textarea "x"
type textarea "I cannot place an order. the system says [Unable to Verify] at chec"
type textarea "x"
type textarea "I cannot place an order. the system says [Unable to Verify] at check"
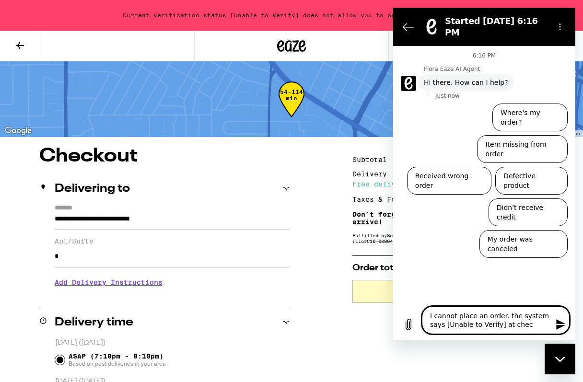
type textarea "x"
type textarea "I cannot place an order. the system says [Unable to Verify] at checko"
type textarea "x"
type textarea "I cannot place an order. the system says [Unable to Verify] at checkou"
type textarea "x"
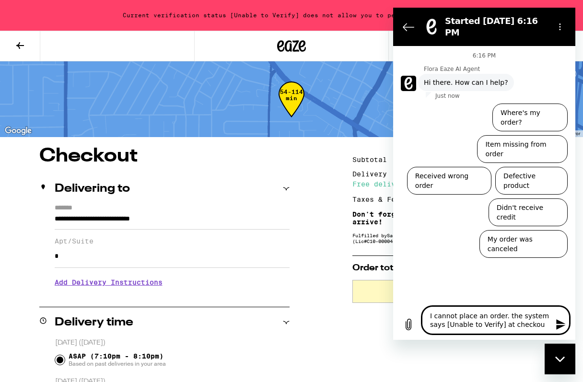
type textarea "I cannot place an order. the system says [Unable to Verify] at checkout"
type textarea "x"
type textarea "I cannot place an order. the system says [Unable to Verify] at checkout."
type textarea "x"
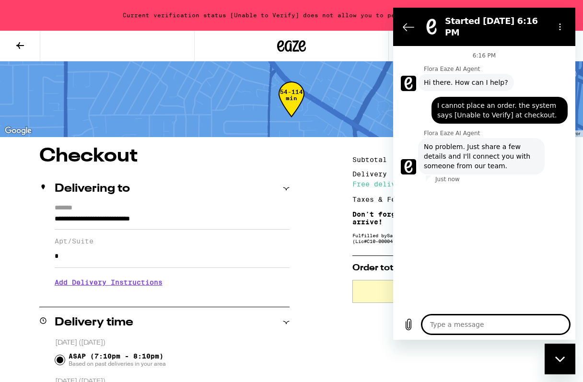
type textarea "x"
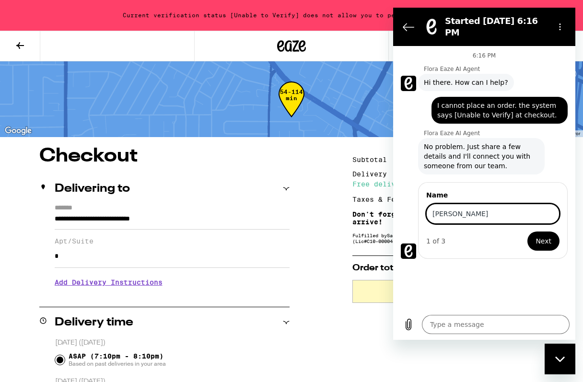
type input "Pezhman Zarifian"
click at [547, 235] on span "Next" at bounding box center [543, 240] width 16 height 11
type textarea "x"
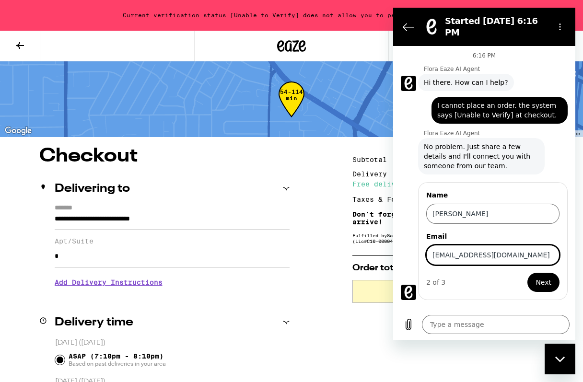
type input "[EMAIL_ADDRESS][DOMAIN_NAME]"
click at [549, 276] on span "Next" at bounding box center [543, 281] width 16 height 11
type textarea "x"
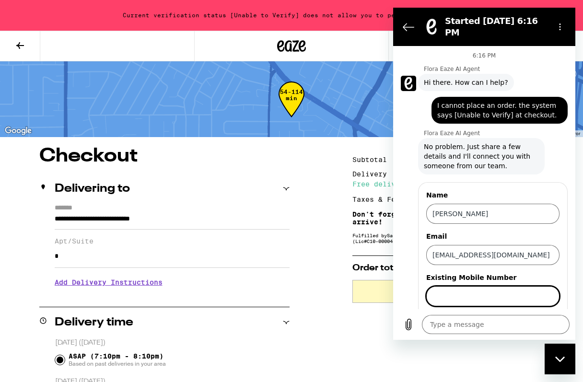
scroll to position [25, 0]
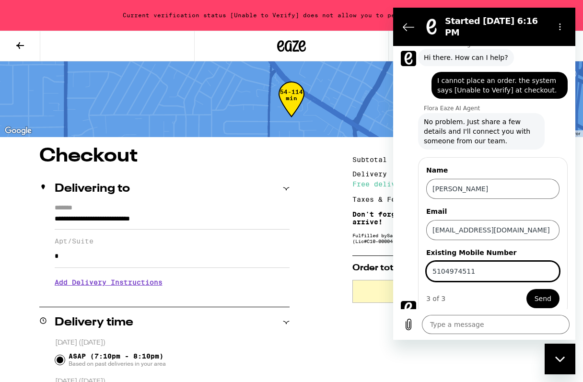
type input "5104974511"
click at [545, 294] on span "Send" at bounding box center [542, 298] width 17 height 11
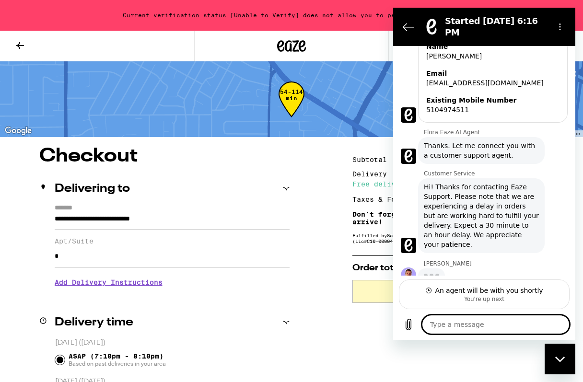
scroll to position [155, 0]
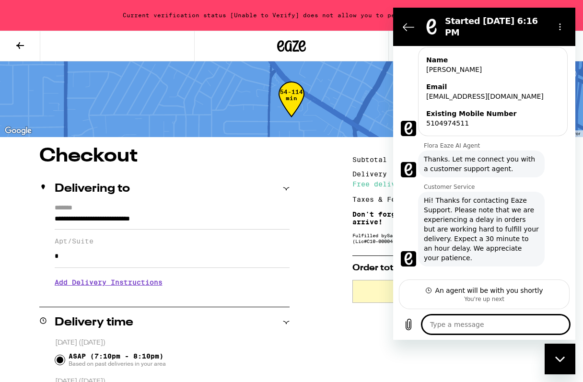
type textarea "x"
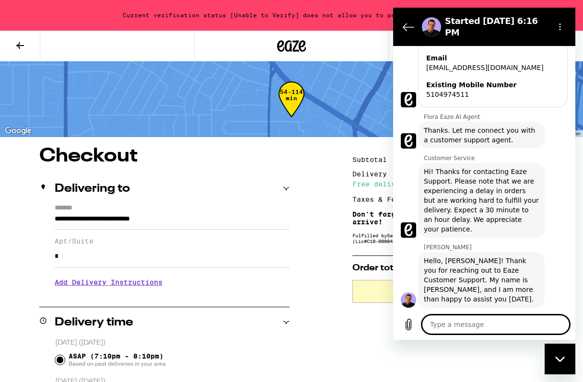
scroll to position [173, 0]
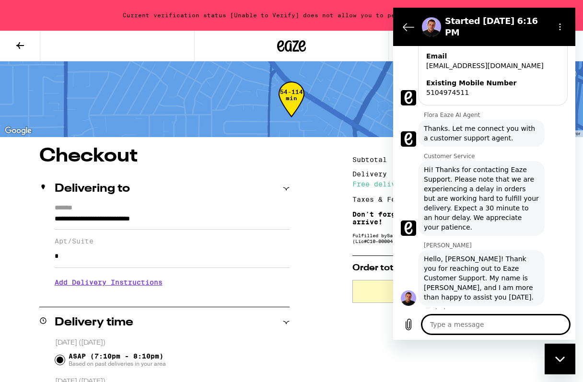
type textarea "H"
type textarea "x"
type textarea "He"
type textarea "x"
type textarea "Hey"
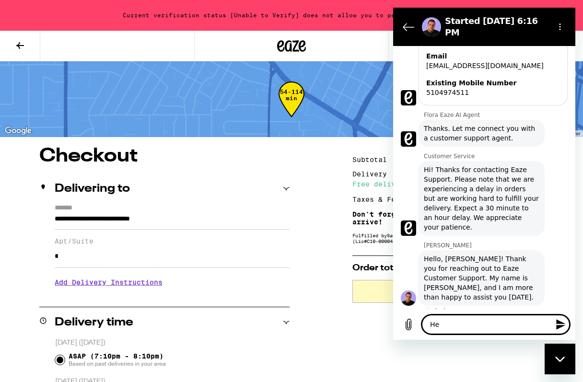
type textarea "x"
type textarea "Hey"
type textarea "x"
type textarea "Hey M"
type textarea "x"
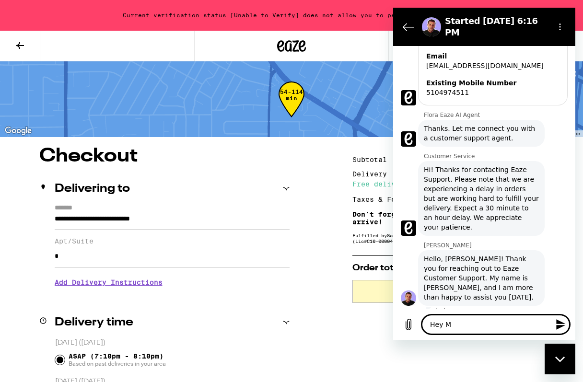
type textarea "Hey My"
type textarea "x"
type textarea "Hey Myn"
type textarea "x"
type textarea "Hey Myno"
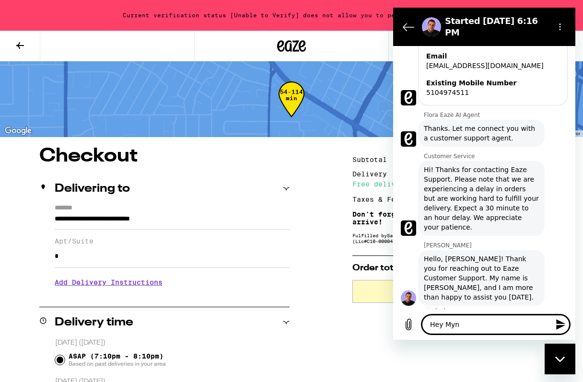
type textarea "x"
type textarea "Hey Mynor"
type textarea "x"
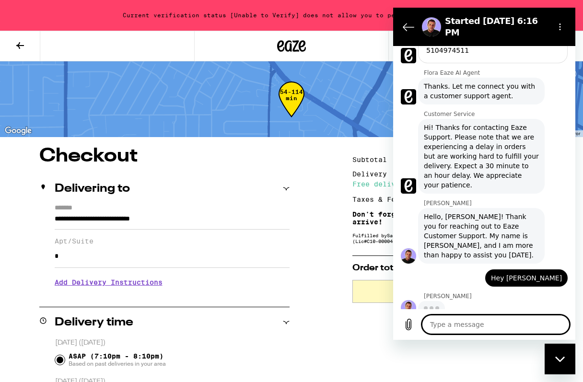
scroll to position [215, 0]
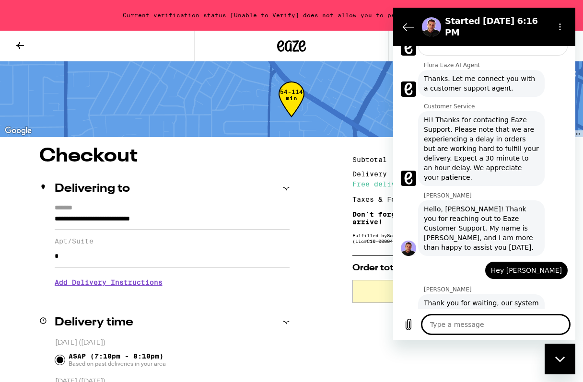
type textarea "x"
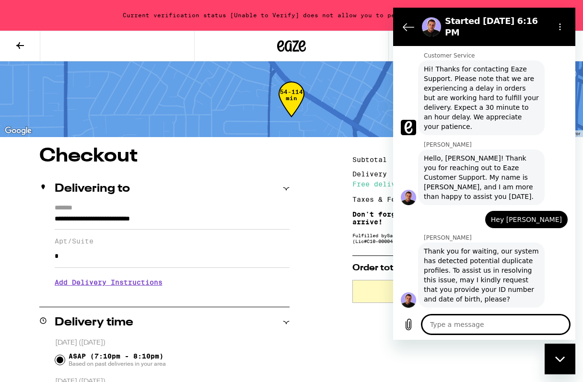
scroll to position [276, 0]
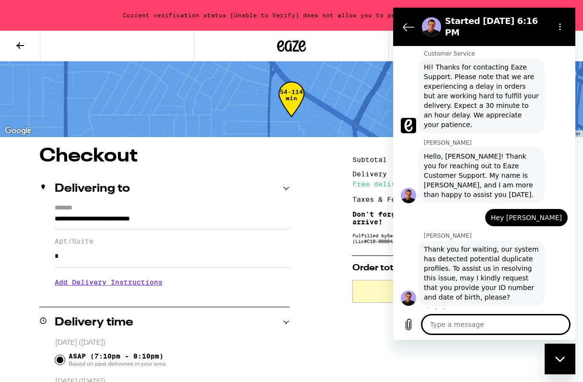
type textarea "Y"
type textarea "x"
type textarea "Ye"
type textarea "x"
type textarea "Yes"
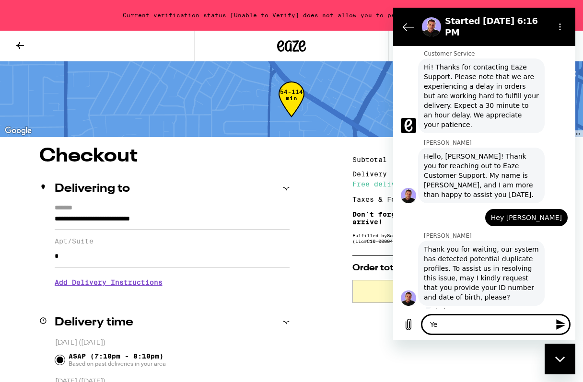
type textarea "x"
type textarea "Yes,"
type textarea "x"
type textarea "Yes,"
type textarea "x"
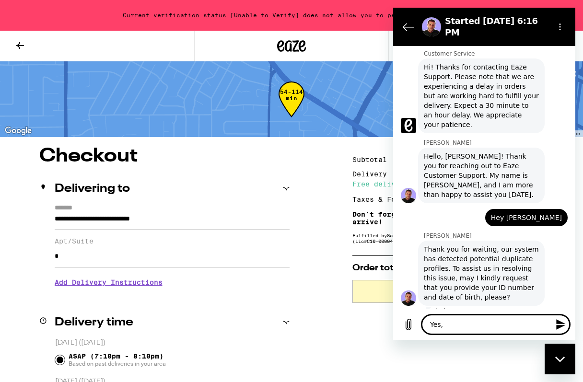
type textarea "Yes, I"
type textarea "x"
type textarea "Yes, IF"
type textarea "x"
type textarea "Yes, I"
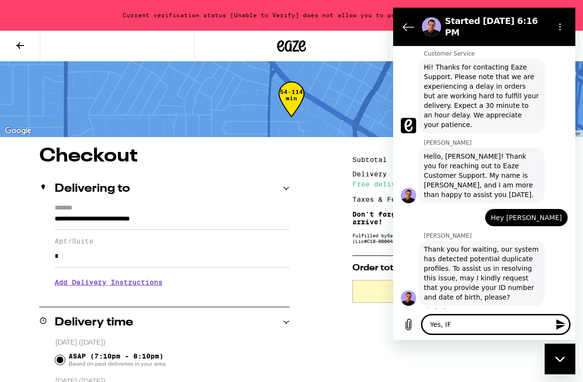
type textarea "x"
type textarea "Yes, ID"
type textarea "x"
type textarea "Yes, ID"
type textarea "x"
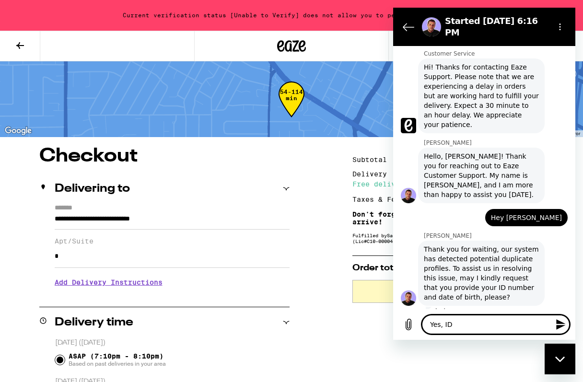
type textarea "Yes, ID n"
type textarea "x"
type textarea "Yes, ID nu"
type textarea "x"
type textarea "Yes, ID num"
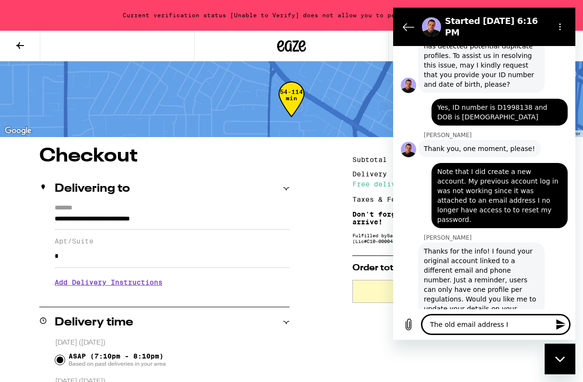
scroll to position [491, 0]
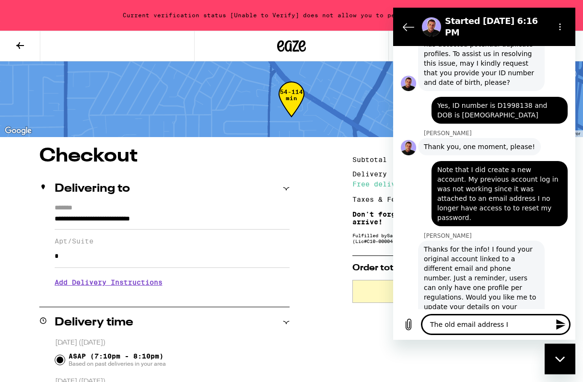
click at [504, 328] on textarea "The old email address I" at bounding box center [496, 324] width 148 height 19
drag, startPoint x: 511, startPoint y: 328, endPoint x: 448, endPoint y: 319, distance: 63.5
click at [448, 319] on textarea "Sure, either one of the contact info would work. The original" at bounding box center [496, 320] width 148 height 28
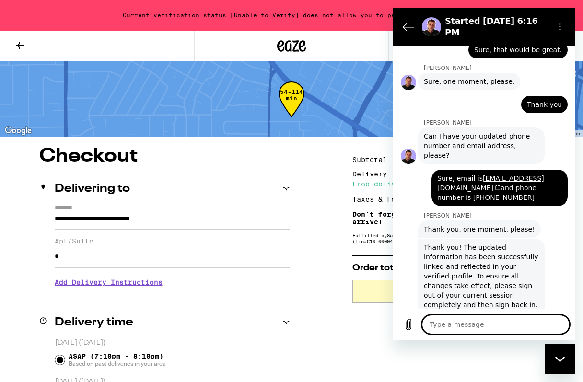
scroll to position [782, 0]
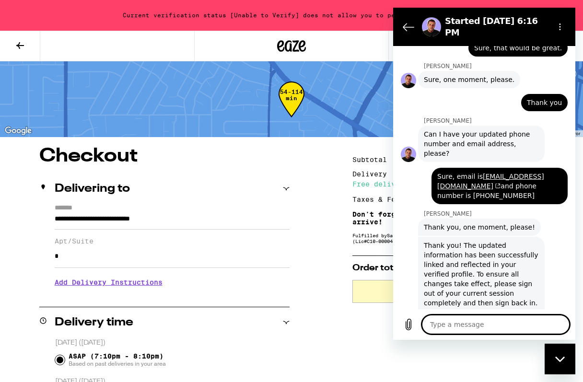
click at [229, 86] on div "54-114 min" at bounding box center [291, 99] width 583 height 76
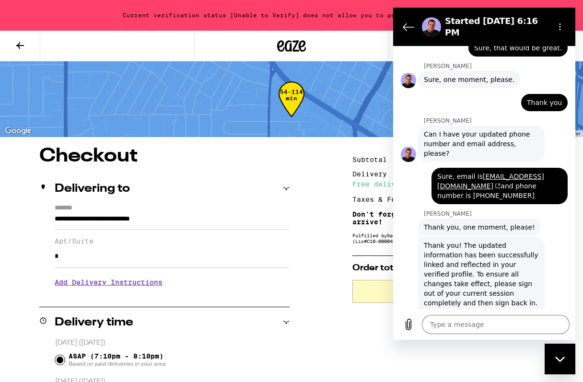
click at [545, 13] on section "Started Sep 25 at 6:16 PM" at bounding box center [484, 27] width 182 height 38
click at [402, 12] on section "Started Sep 25 at 6:16 PM" at bounding box center [484, 27] width 182 height 38
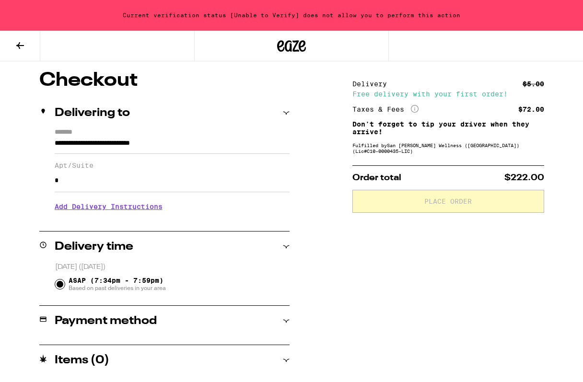
scroll to position [2, 0]
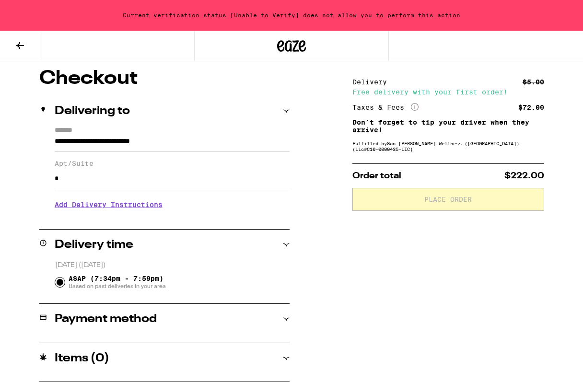
click at [120, 320] on h2 "Payment method" at bounding box center [106, 318] width 102 height 11
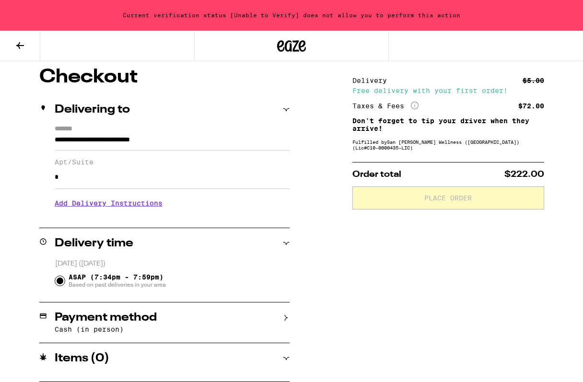
click at [121, 353] on div "Items ( 0 )" at bounding box center [164, 358] width 250 height 11
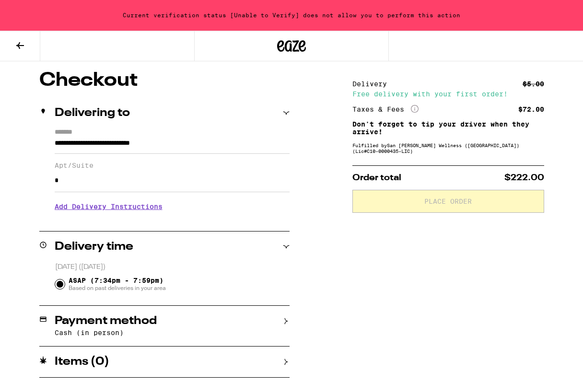
scroll to position [0, 0]
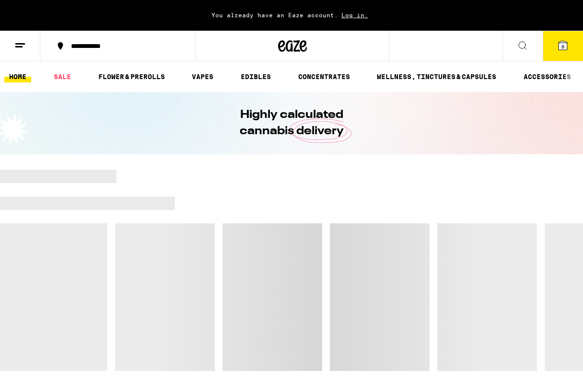
click at [560, 49] on icon at bounding box center [562, 45] width 9 height 9
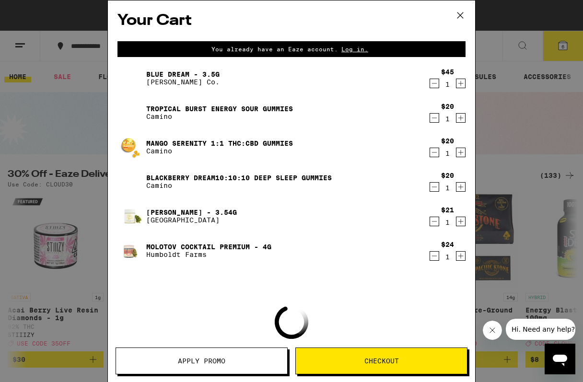
click at [461, 6] on button at bounding box center [460, 15] width 30 height 31
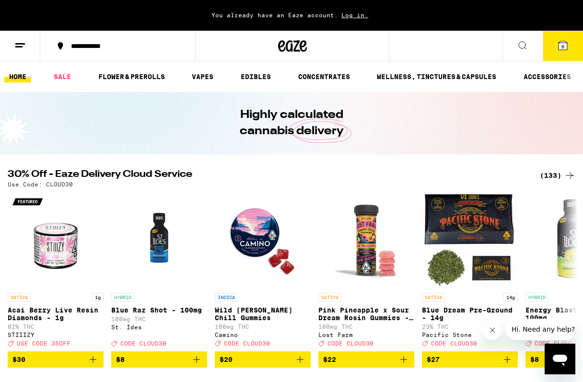
click at [28, 44] on button at bounding box center [20, 46] width 40 height 30
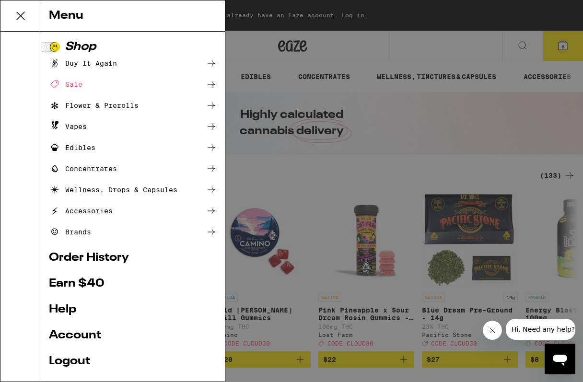
click at [70, 364] on link "Logout" at bounding box center [133, 360] width 168 height 11
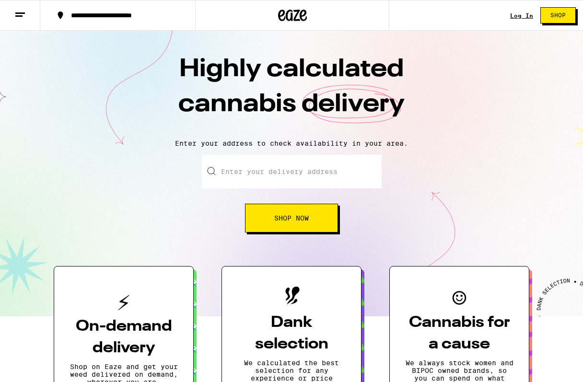
click at [525, 17] on link "Log In" at bounding box center [521, 15] width 23 height 6
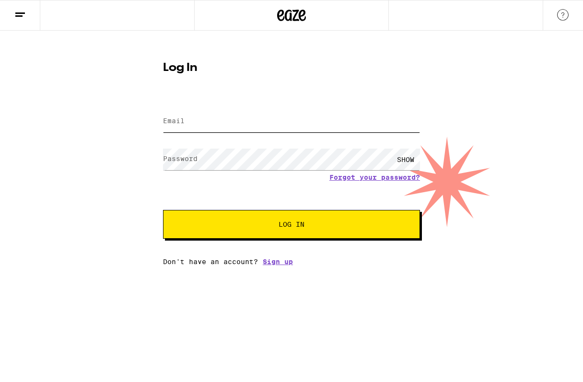
click at [274, 124] on input "Email" at bounding box center [291, 122] width 257 height 22
type input "[EMAIL_ADDRESS][DOMAIN_NAME]"
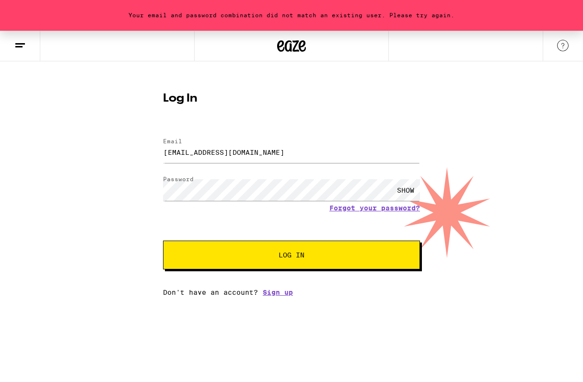
click at [296, 258] on span "Log In" at bounding box center [291, 255] width 26 height 7
click at [319, 249] on button "Log In" at bounding box center [291, 254] width 257 height 29
click at [229, 13] on div "Your email and password combination did not match an existing user. Please try …" at bounding box center [291, 15] width 583 height 31
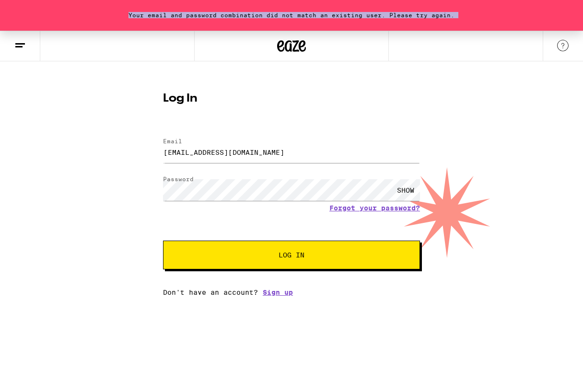
click at [229, 13] on div "Your email and password combination did not match an existing user. Please try …" at bounding box center [291, 15] width 583 height 31
copy div "Your email and password combination did not match an existing user. Please try …"
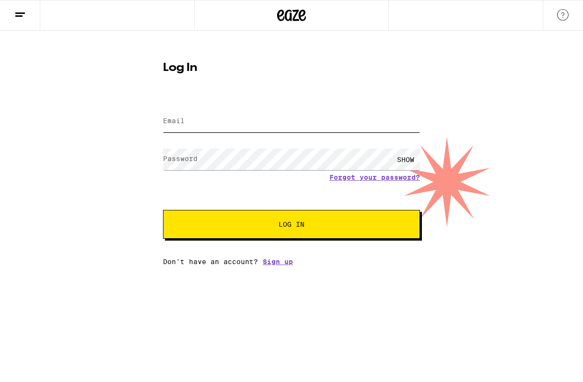
click at [257, 124] on input "Email" at bounding box center [291, 122] width 257 height 22
type input "[EMAIL_ADDRESS][DOMAIN_NAME]"
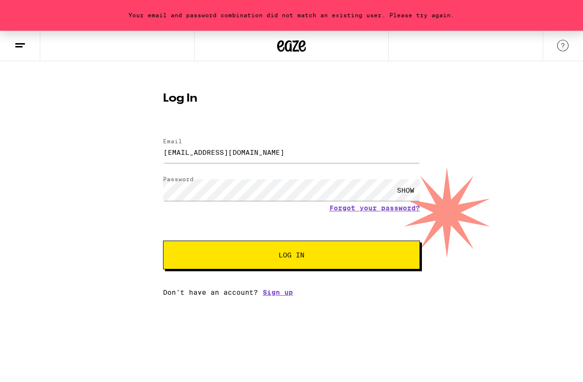
click at [307, 258] on span "Log In" at bounding box center [291, 255] width 179 height 7
click at [295, 252] on span "Log In" at bounding box center [291, 255] width 26 height 7
click at [299, 258] on span "Log In" at bounding box center [291, 255] width 26 height 7
click at [561, 45] on img at bounding box center [562, 45] width 11 height 11
click at [309, 260] on button "Log In" at bounding box center [291, 254] width 257 height 29
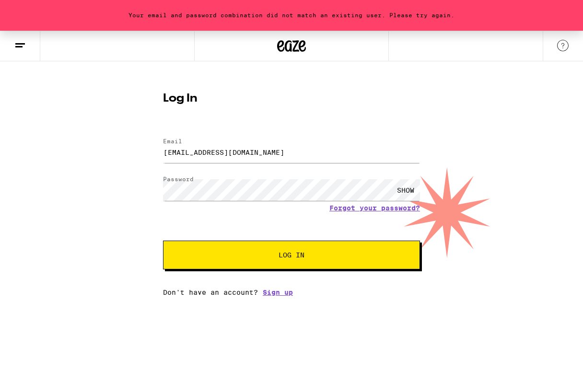
click at [404, 195] on div "SHOW" at bounding box center [405, 190] width 29 height 22
click at [303, 296] on html "Your email and password combination did not match an existing user. Please try …" at bounding box center [291, 148] width 583 height 296
click at [26, 43] on button at bounding box center [20, 46] width 40 height 30
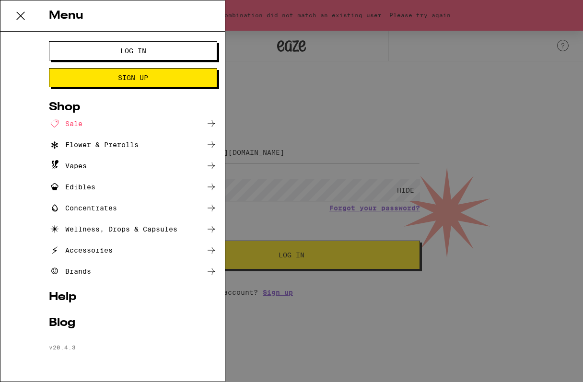
click at [69, 291] on ul "Log In Sign Up Shop Sale Flower & Prerolls Vapes Edibles Concentrates Wellness,…" at bounding box center [133, 195] width 168 height 309
click at [63, 295] on link "Help" at bounding box center [133, 296] width 168 height 11
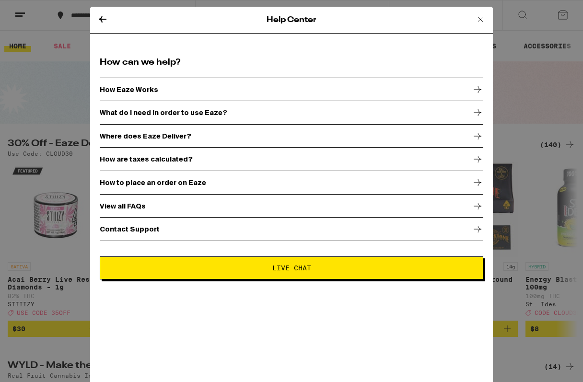
click at [168, 224] on div "Contact Support" at bounding box center [291, 229] width 383 height 24
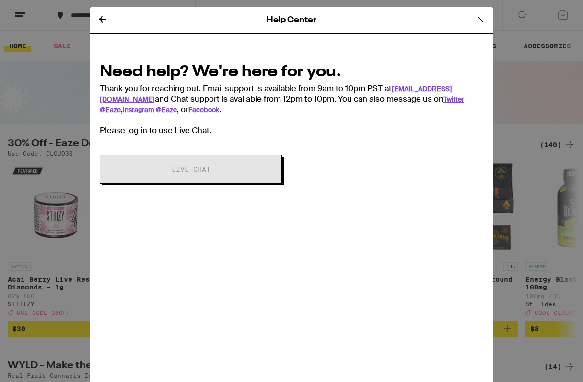
click at [481, 19] on icon at bounding box center [480, 19] width 5 height 5
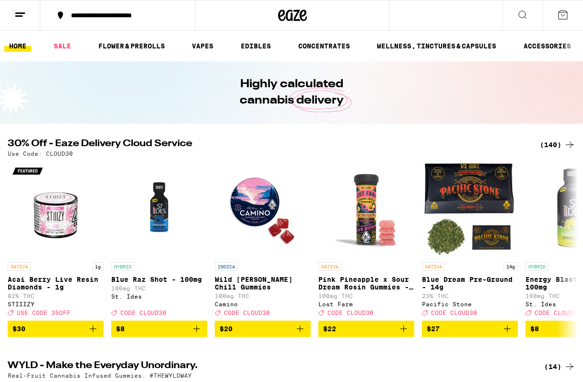
click at [559, 18] on icon at bounding box center [562, 14] width 11 height 11
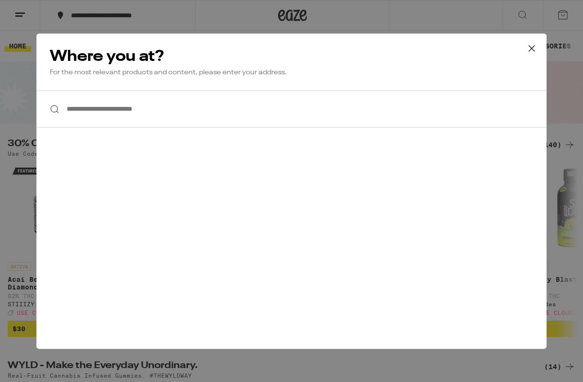
click at [113, 117] on input "**********" at bounding box center [291, 109] width 510 height 37
click at [533, 50] on icon at bounding box center [531, 48] width 6 height 6
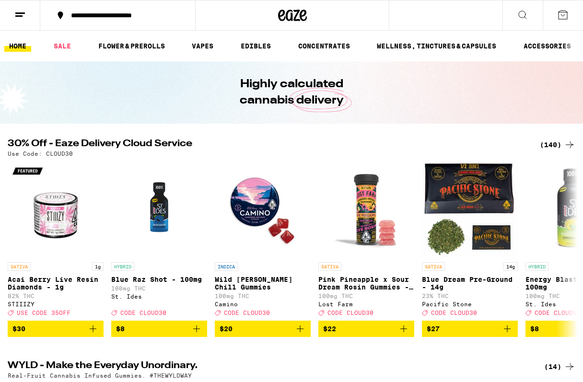
click at [96, 19] on div "**********" at bounding box center [123, 15] width 114 height 7
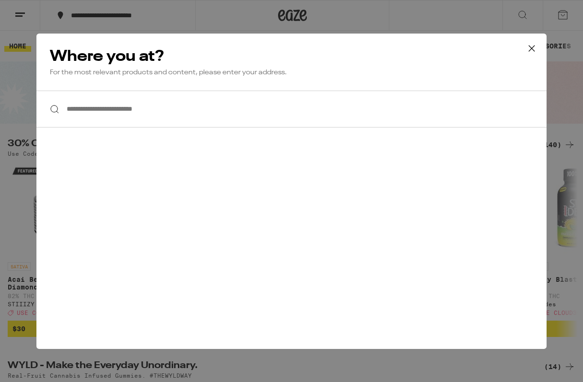
click at [531, 47] on icon at bounding box center [531, 48] width 6 height 6
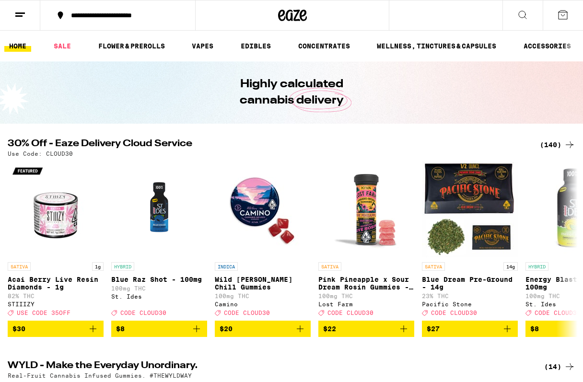
click at [20, 17] on icon at bounding box center [19, 14] width 11 height 11
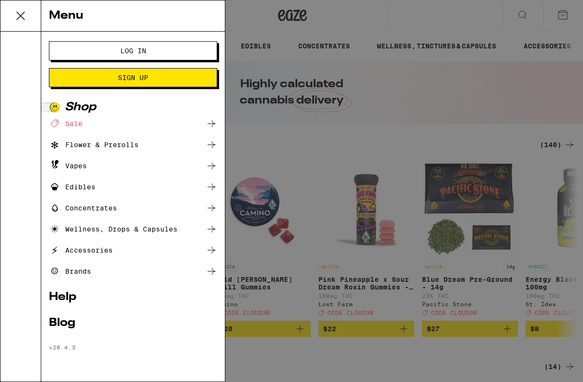
click at [143, 54] on span "Log In" at bounding box center [133, 50] width 26 height 7
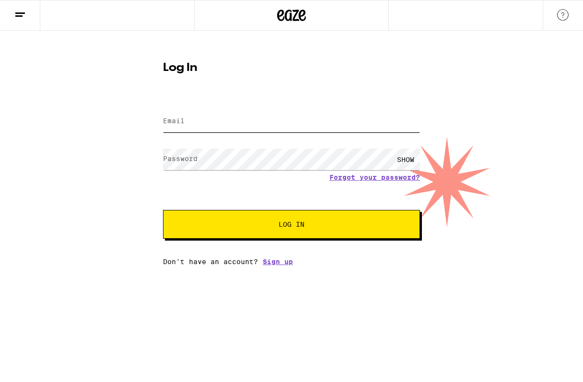
click at [223, 122] on input "Email" at bounding box center [291, 122] width 257 height 22
type input "[EMAIL_ADDRESS][DOMAIN_NAME]"
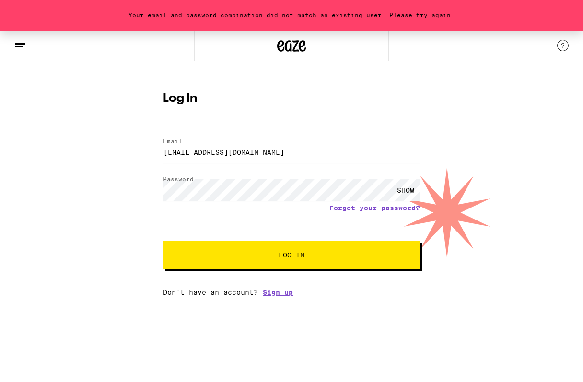
click at [565, 45] on img at bounding box center [562, 45] width 11 height 11
click at [283, 254] on span "Log In" at bounding box center [291, 255] width 26 height 7
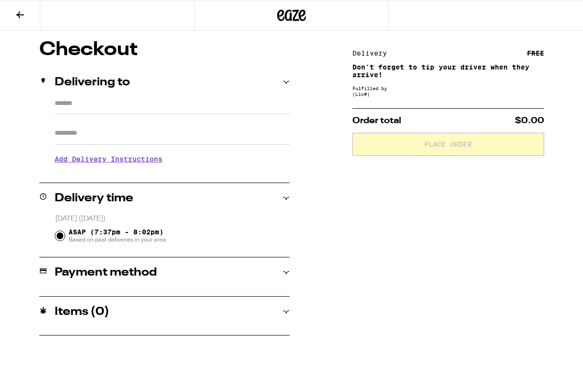
click at [19, 16] on icon at bounding box center [19, 14] width 11 height 11
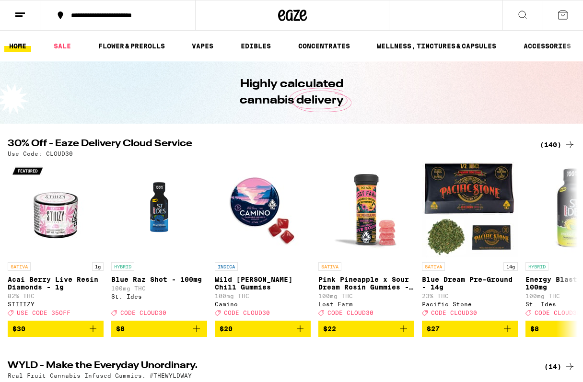
click at [13, 17] on button at bounding box center [20, 15] width 40 height 30
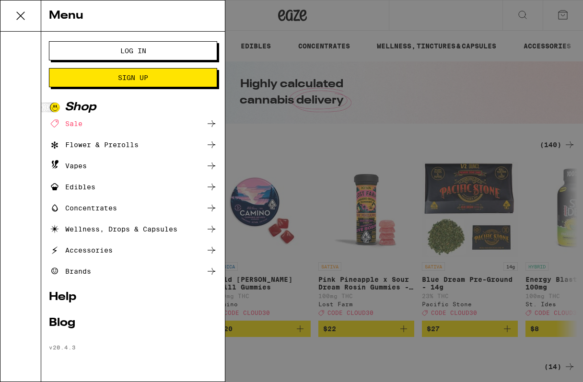
click at [13, 17] on icon at bounding box center [20, 15] width 19 height 19
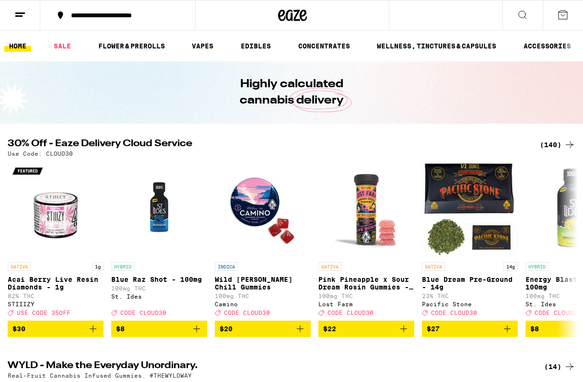
scroll to position [1134, 0]
type textarea "x"
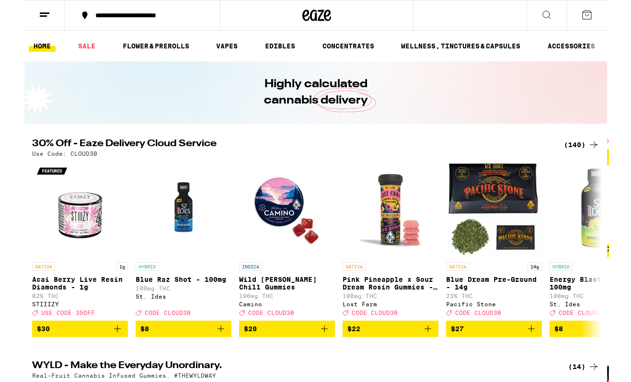
scroll to position [1130, 0]
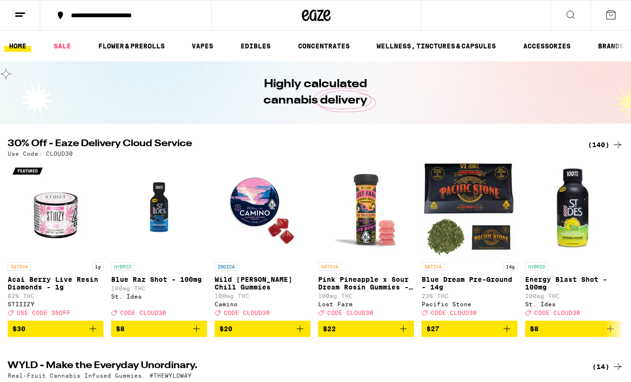
click at [81, 14] on div "**********" at bounding box center [131, 15] width 131 height 7
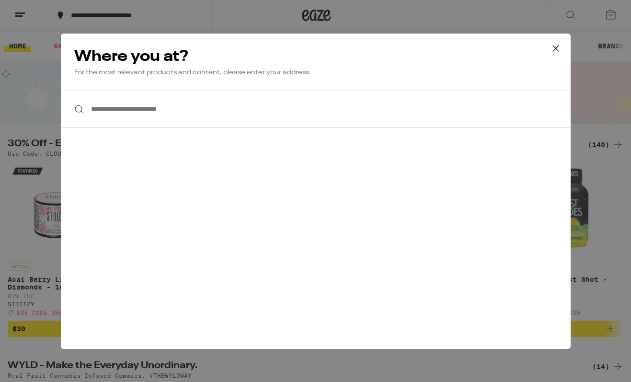
click at [137, 101] on input "**********" at bounding box center [316, 109] width 510 height 37
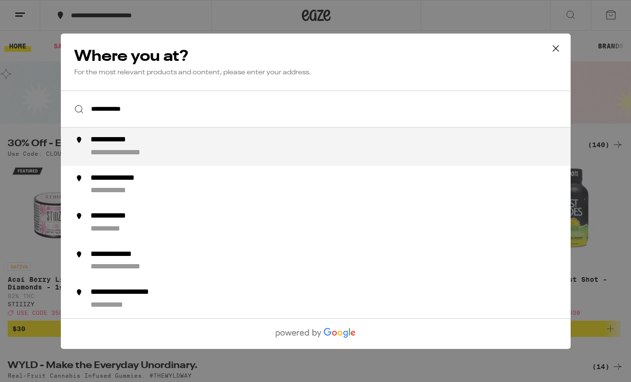
click at [148, 157] on div "**********" at bounding box center [132, 153] width 84 height 10
type input "**********"
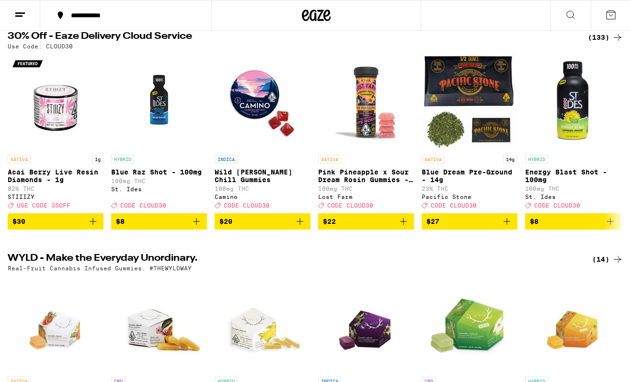
scroll to position [117, 0]
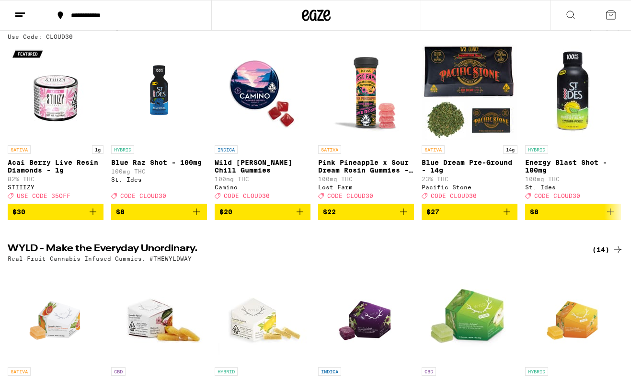
click at [274, 94] on img "Open page for Wild Berry Chill Gummies from Camino" at bounding box center [263, 93] width 96 height 96
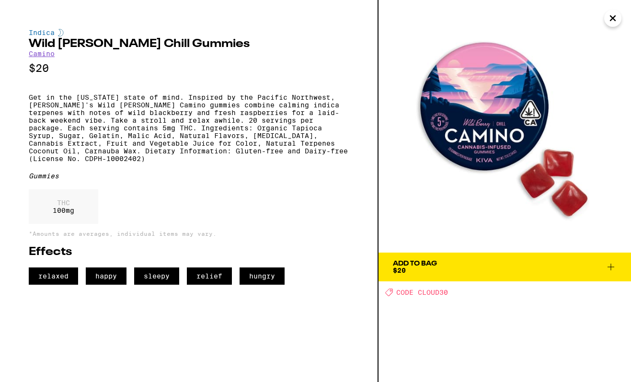
click at [443, 269] on span "Add To Bag $20" at bounding box center [505, 266] width 224 height 13
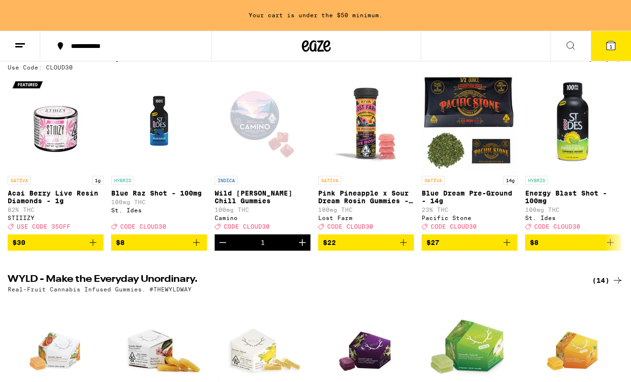
scroll to position [148, 0]
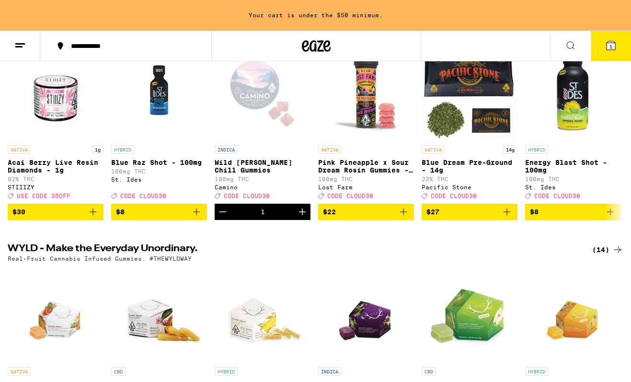
click at [582, 46] on button "1" at bounding box center [611, 46] width 40 height 30
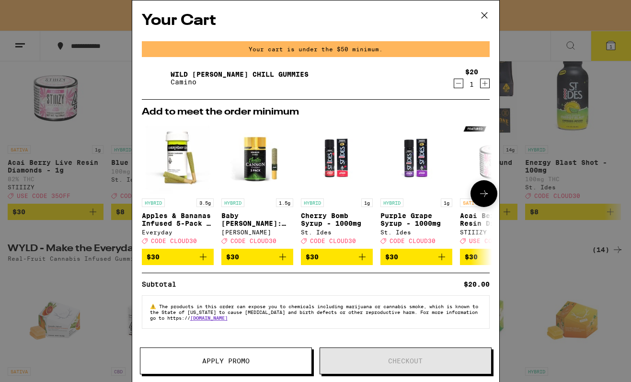
click at [282, 259] on icon "Add to bag" at bounding box center [282, 256] width 11 height 11
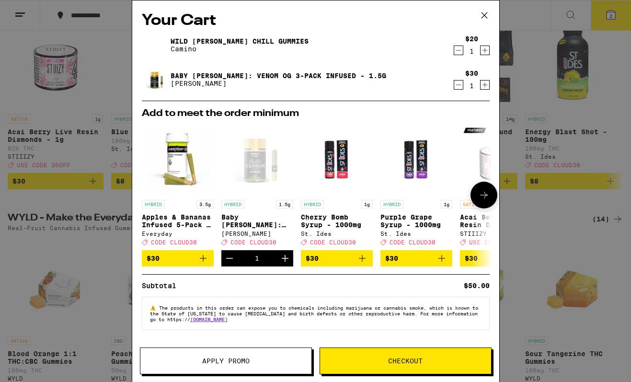
scroll to position [117, 0]
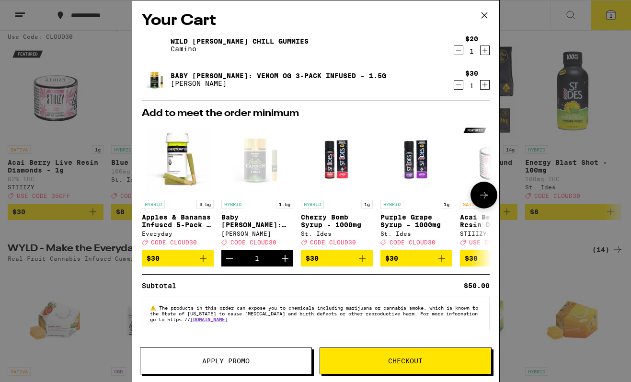
click at [282, 259] on icon "Increment" at bounding box center [284, 257] width 11 height 11
click at [352, 364] on button "Checkout" at bounding box center [406, 360] width 172 height 27
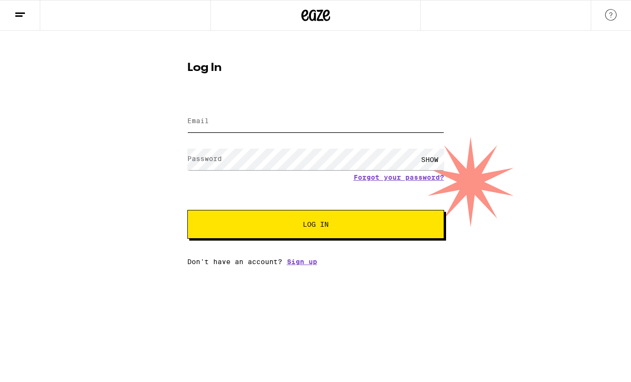
click at [338, 127] on input "Email" at bounding box center [315, 122] width 257 height 22
type input "[EMAIL_ADDRESS][DOMAIN_NAME]"
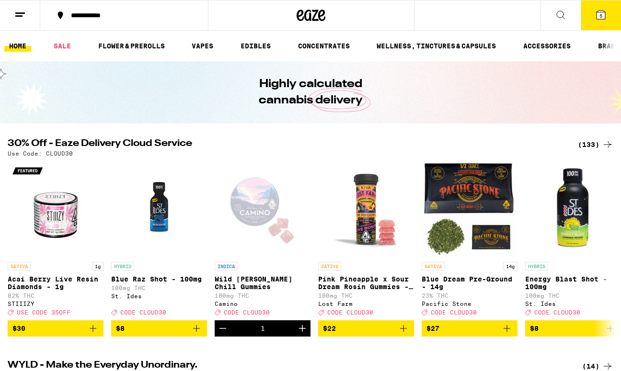
click at [605, 19] on icon at bounding box center [600, 14] width 11 height 11
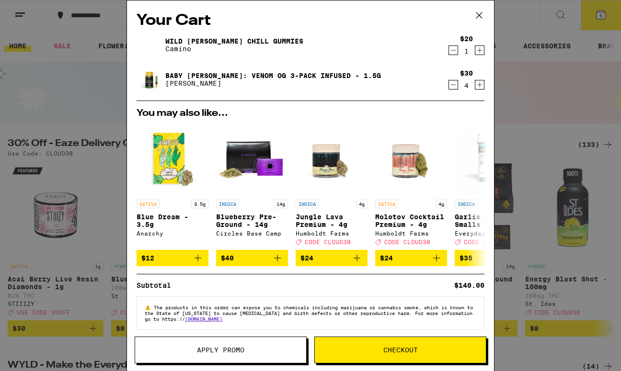
click at [382, 352] on span "Checkout" at bounding box center [400, 350] width 171 height 7
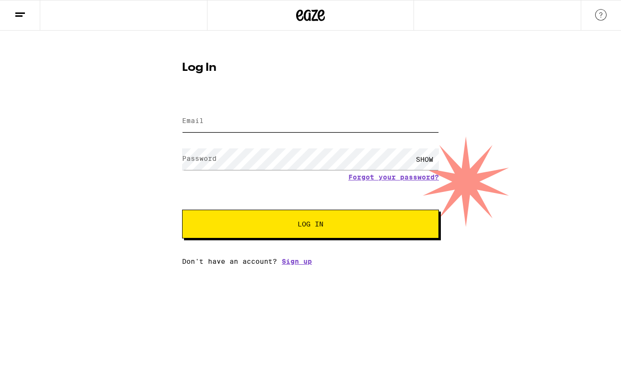
click at [261, 124] on input "Email" at bounding box center [310, 122] width 257 height 22
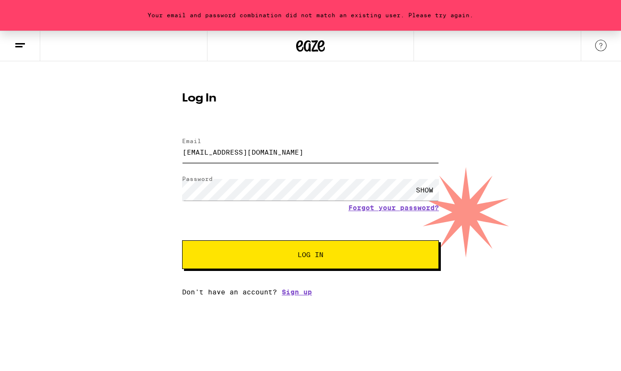
click at [264, 153] on input "[EMAIL_ADDRESS][DOMAIN_NAME]" at bounding box center [310, 152] width 257 height 22
type input "o"
type input "[EMAIL_ADDRESS][PERSON_NAME][DOMAIN_NAME]"
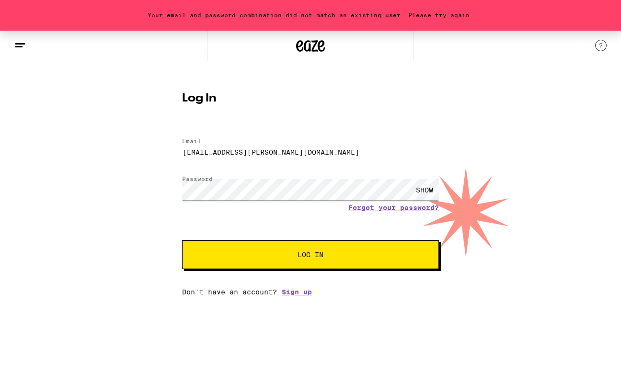
click at [182, 240] on button "Log In" at bounding box center [310, 254] width 257 height 29
